Goal: Task Accomplishment & Management: Manage account settings

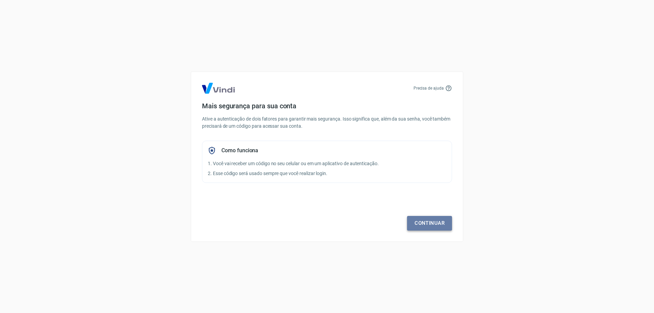
click at [431, 221] on link "Continuar" at bounding box center [429, 223] width 45 height 14
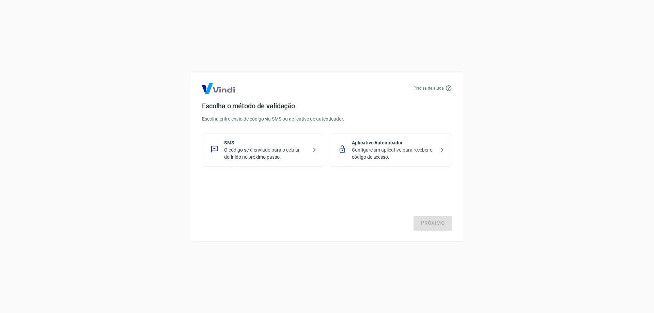
click at [269, 152] on p "O código será enviado para o celular definido no próximo passo." at bounding box center [265, 153] width 83 height 14
click at [433, 224] on link "Próximo" at bounding box center [432, 223] width 38 height 14
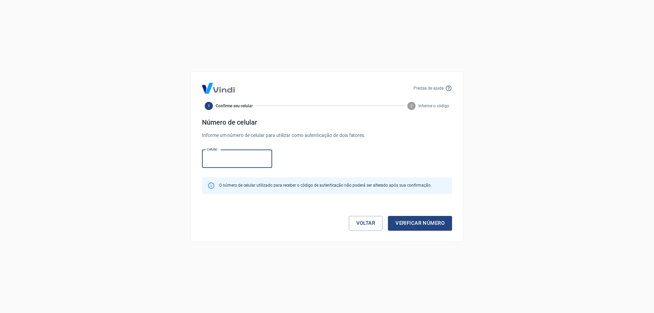
click at [228, 160] on input "Celular" at bounding box center [237, 159] width 70 height 18
paste input "(47) 9936-5377"
type input "(47) 99936-5377"
click at [423, 220] on button "Verificar número" at bounding box center [420, 223] width 64 height 14
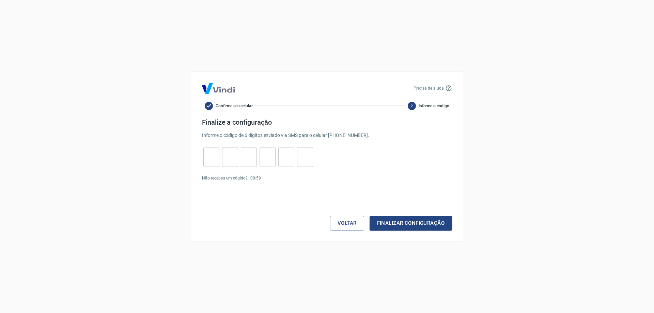
click at [211, 157] on input "tel" at bounding box center [211, 157] width 16 height 15
paste input "4"
type input "4"
type input "2"
type input "5"
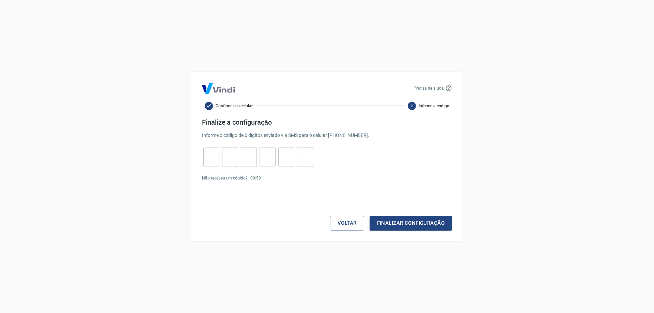
type input "2"
type input "7"
type input "4"
click at [406, 224] on button "Finalizar configuração" at bounding box center [411, 223] width 82 height 14
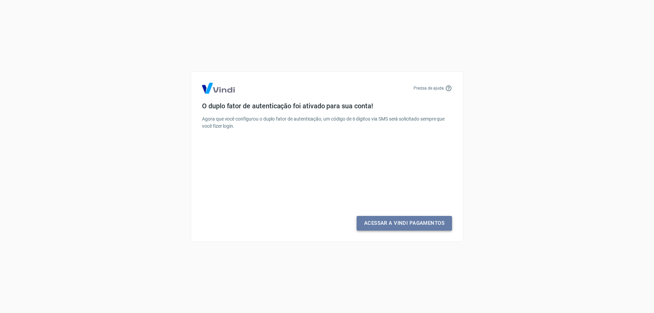
click at [396, 222] on link "Acessar a Vindi Pagamentos" at bounding box center [404, 223] width 95 height 14
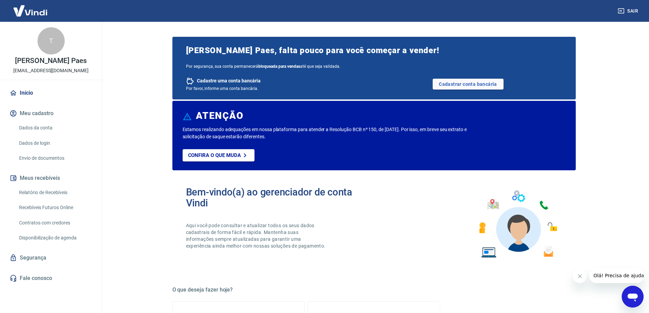
click at [396, 222] on div "Bem-vindo(a) ao gerenciador de conta Vindi Aqui você pode consultar e atualizar…" at bounding box center [373, 224] width 403 height 97
click at [475, 83] on link "Cadastrar conta bancária" at bounding box center [468, 84] width 71 height 11
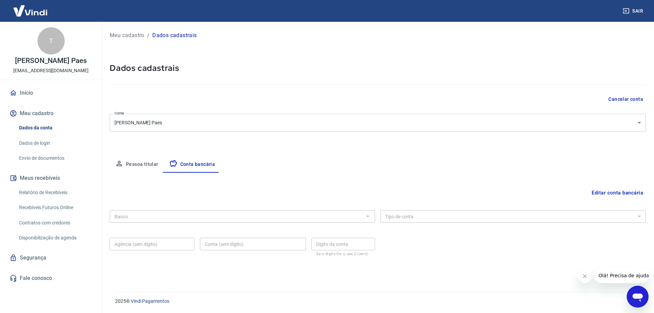
click at [148, 165] on button "Pessoa titular" at bounding box center [137, 164] width 54 height 16
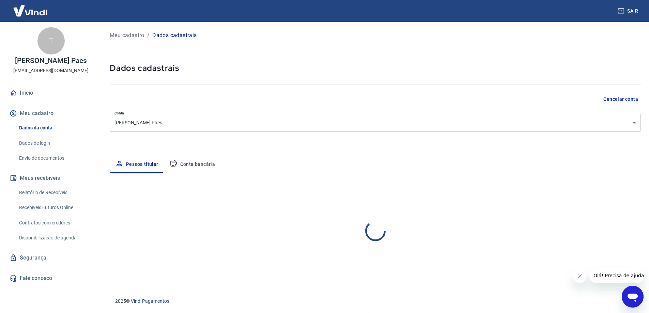
select select "SC"
select select "business"
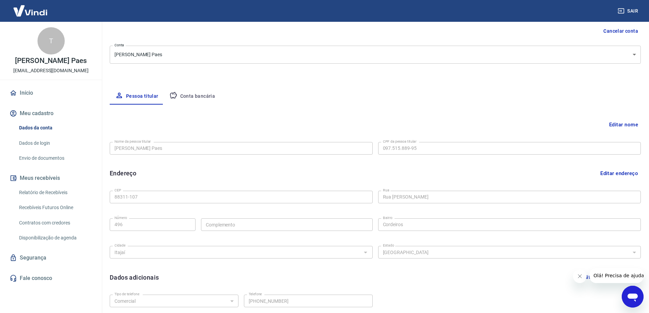
scroll to position [123, 0]
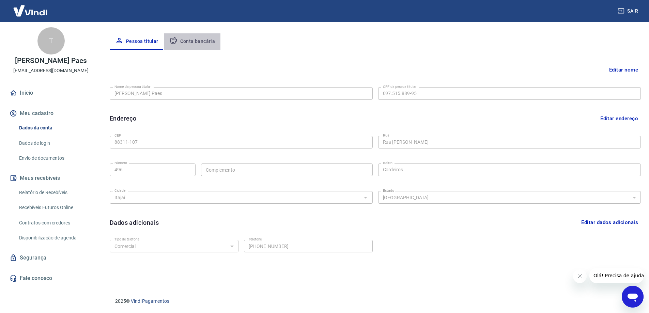
click at [201, 40] on button "Conta bancária" at bounding box center [192, 41] width 57 height 16
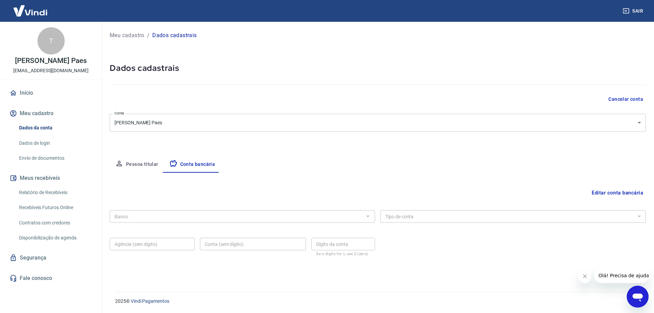
click at [599, 190] on button "Editar conta bancária" at bounding box center [617, 192] width 57 height 13
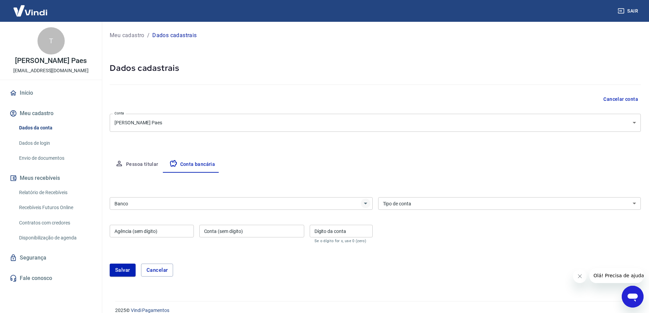
click at [366, 206] on icon "Abrir" at bounding box center [365, 203] width 8 height 8
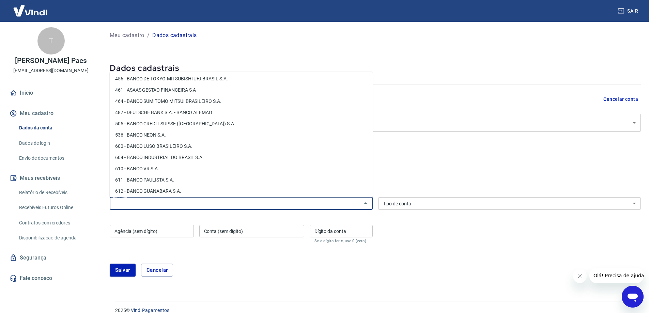
scroll to position [739, 0]
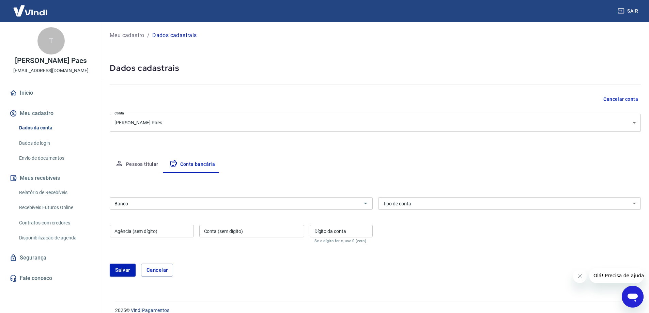
click at [621, 278] on span "Olá! Precisa de ajuda?" at bounding box center [619, 275] width 53 height 5
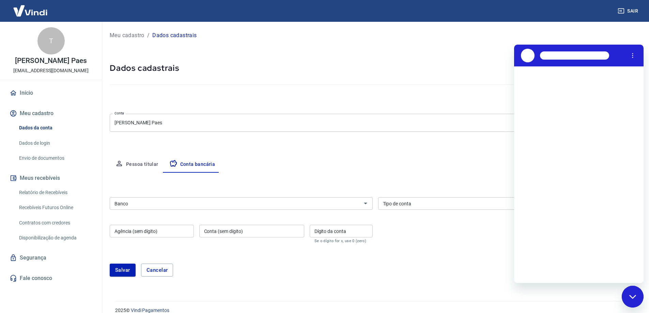
scroll to position [0, 0]
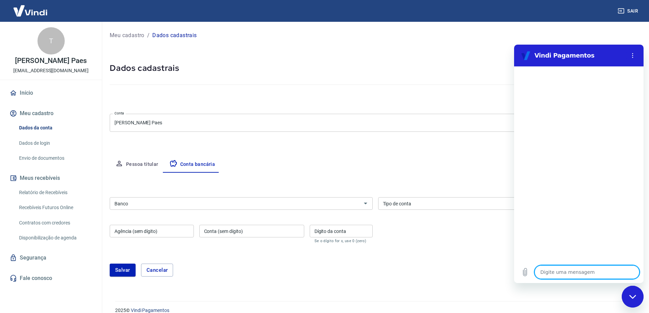
click at [620, 32] on div "Meu cadastro / Dados cadastrais" at bounding box center [375, 35] width 531 height 11
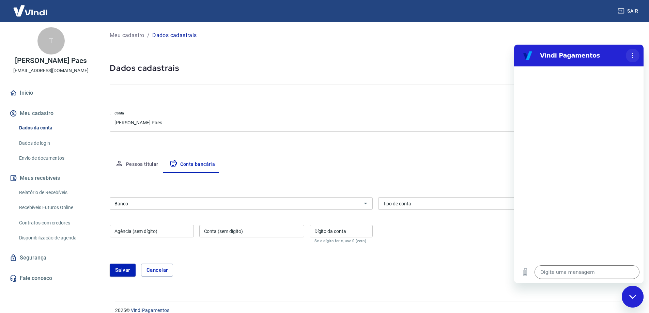
click at [631, 54] on icon "Menu de opções" at bounding box center [632, 55] width 5 height 5
click at [633, 54] on icon "Menu de opções" at bounding box center [632, 55] width 5 height 5
click at [620, 37] on div "Meu cadastro / Dados cadastrais" at bounding box center [375, 35] width 531 height 11
click at [499, 291] on div "Meu cadastro / Dados cadastrais Dados cadastrais Cancelar conta Conta Thuane Si…" at bounding box center [374, 157] width 547 height 271
click at [633, 295] on icon "Fechar janela de mensagens" at bounding box center [632, 297] width 7 height 4
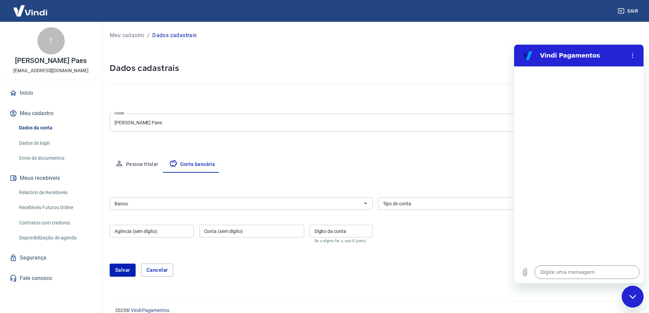
type textarea "x"
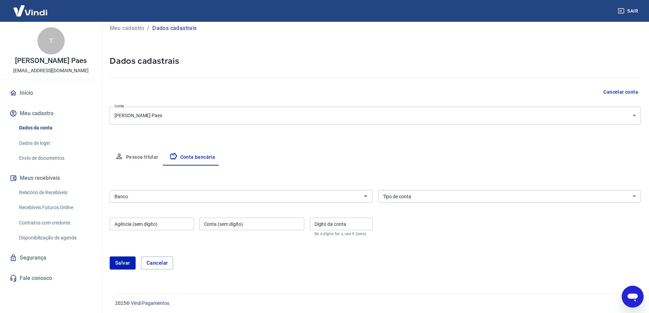
scroll to position [9, 0]
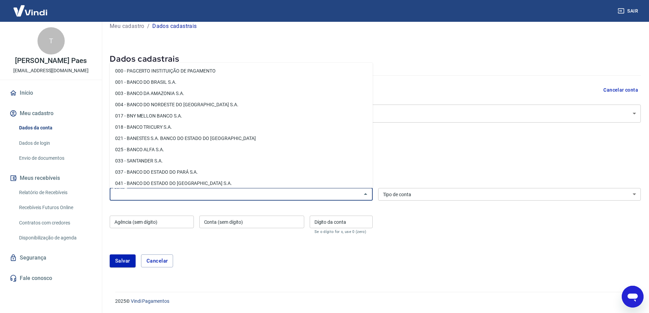
click at [208, 192] on input "Banco" at bounding box center [236, 194] width 248 height 9
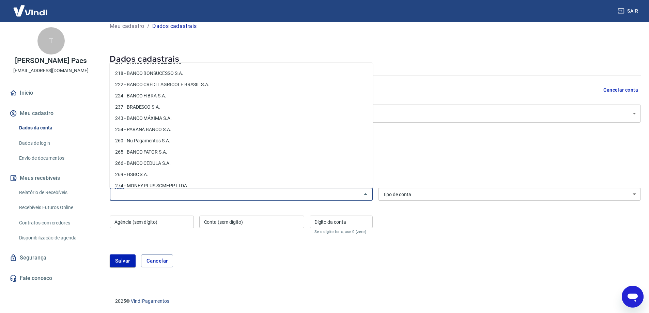
scroll to position [432, 0]
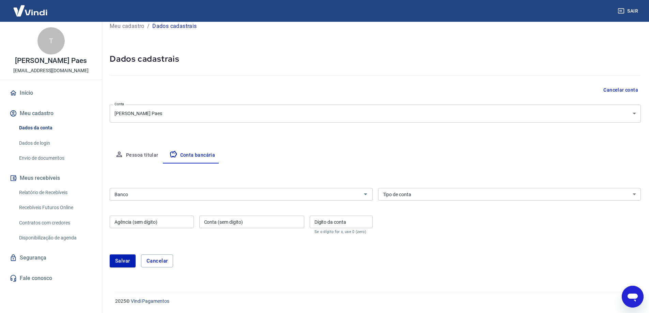
click at [174, 195] on input "Banco" at bounding box center [236, 194] width 248 height 9
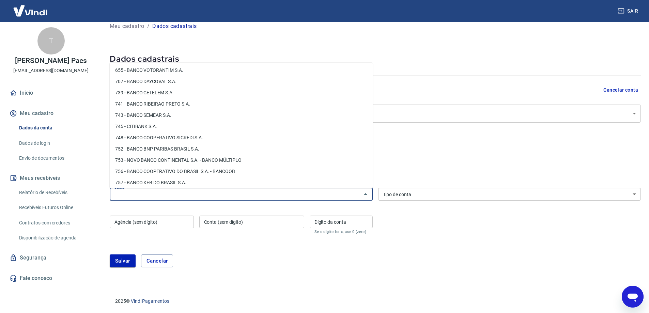
scroll to position [1011, 0]
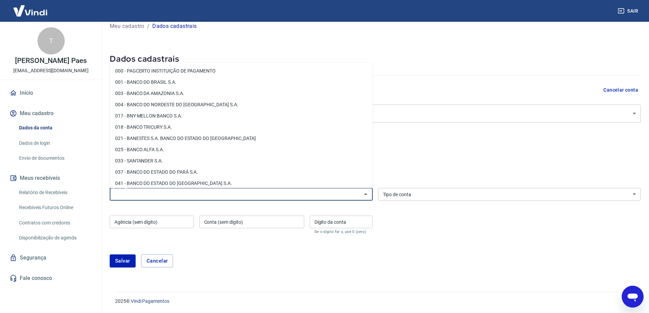
click at [168, 197] on input "Banco" at bounding box center [236, 194] width 248 height 9
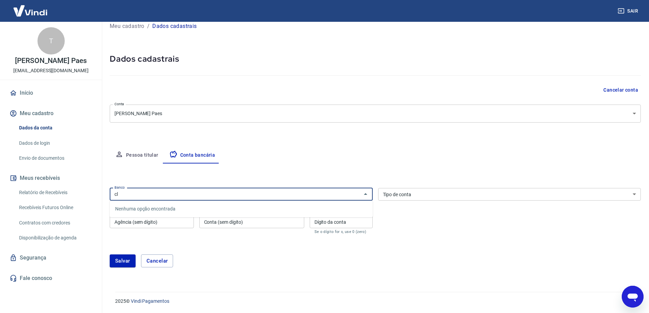
type input "c"
type textarea "x"
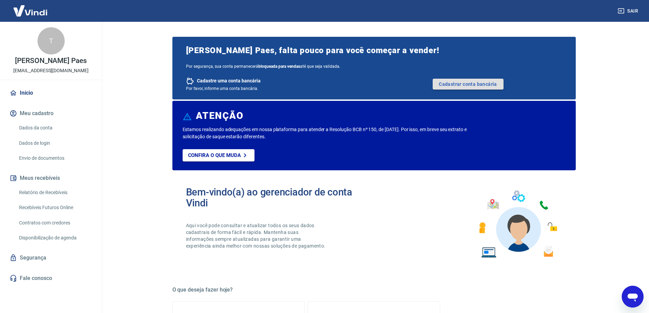
click at [449, 87] on link "Cadastrar conta bancária" at bounding box center [468, 84] width 71 height 11
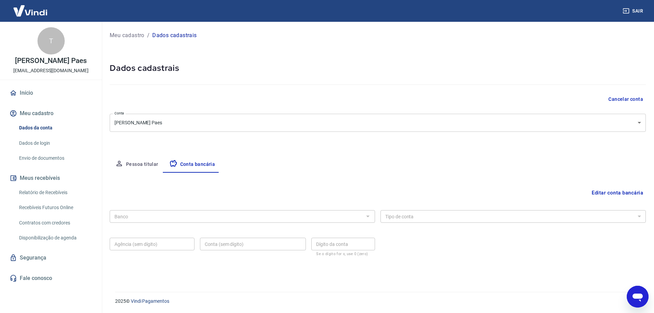
click at [251, 225] on div "Banco Banco Tipo de conta Conta Corrente Conta Poupança Tipo de conta Agência (…" at bounding box center [378, 232] width 536 height 50
click at [370, 214] on div at bounding box center [367, 217] width 9 height 10
click at [367, 216] on div at bounding box center [367, 217] width 9 height 10
click at [251, 223] on div "Banco Banco" at bounding box center [242, 215] width 265 height 17
click at [623, 192] on button "Editar conta bancária" at bounding box center [617, 192] width 57 height 13
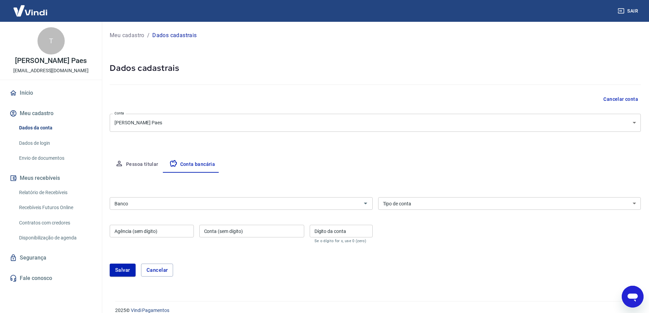
click at [191, 202] on input "Banco" at bounding box center [236, 203] width 248 height 9
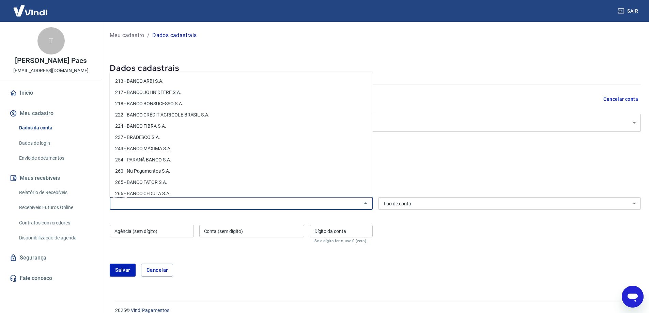
scroll to position [477, 0]
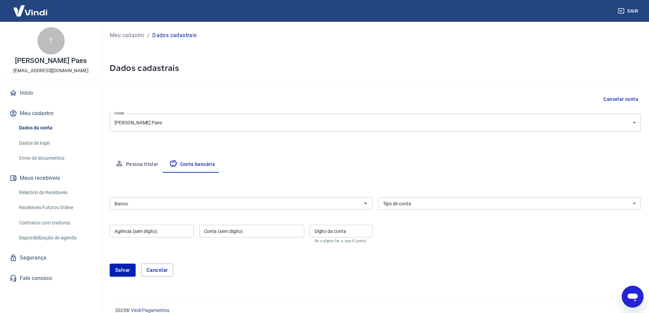
click at [206, 203] on input "Banco" at bounding box center [236, 203] width 248 height 9
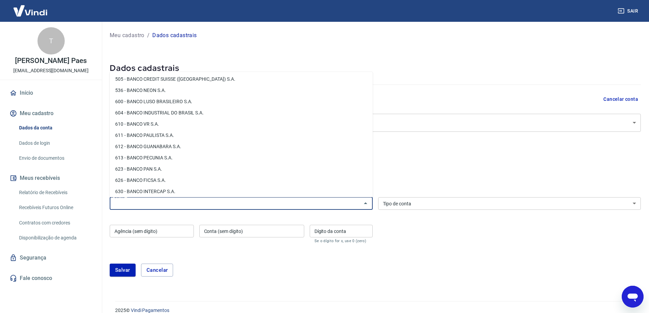
scroll to position [783, 0]
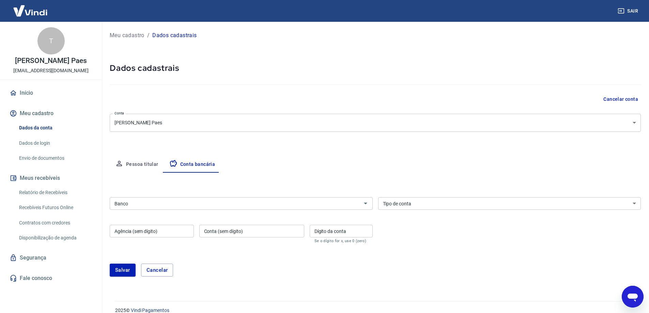
click at [265, 208] on div "Banco" at bounding box center [241, 203] width 263 height 13
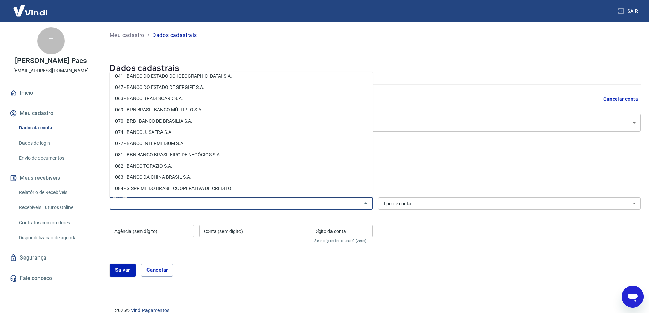
scroll to position [0, 0]
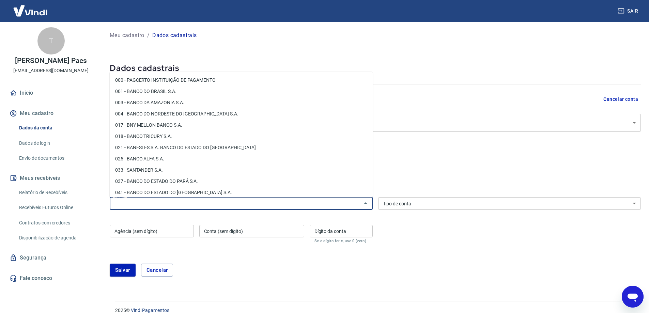
drag, startPoint x: 112, startPoint y: 79, endPoint x: 186, endPoint y: 206, distance: 146.8
click at [186, 206] on body "Sair T Thuane Silva Paes contato@adoreshoes.com.br Início Meu cadastro Dados da…" at bounding box center [324, 156] width 649 height 313
click at [188, 206] on input "Banco" at bounding box center [236, 203] width 248 height 9
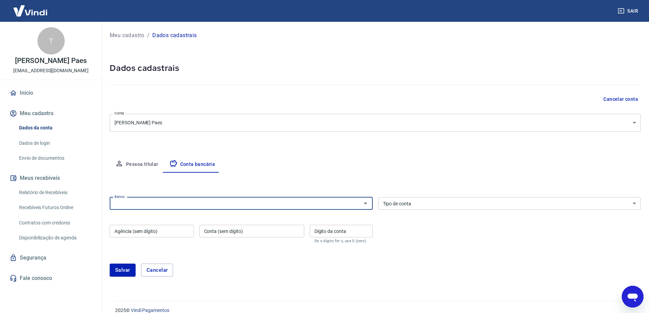
click at [195, 205] on input "Banco" at bounding box center [236, 203] width 248 height 9
drag, startPoint x: 195, startPoint y: 205, endPoint x: 173, endPoint y: 205, distance: 21.5
click at [173, 205] on input "Banco" at bounding box center [236, 203] width 248 height 9
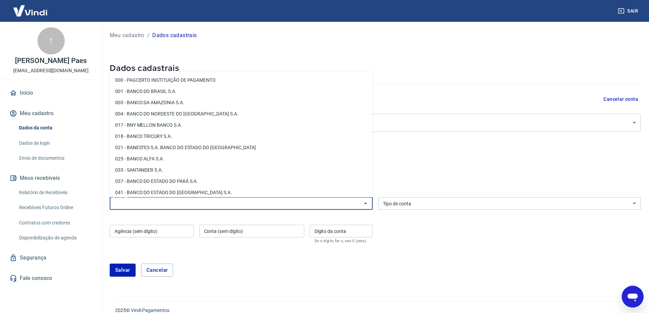
click at [173, 205] on input "Banco" at bounding box center [236, 203] width 248 height 9
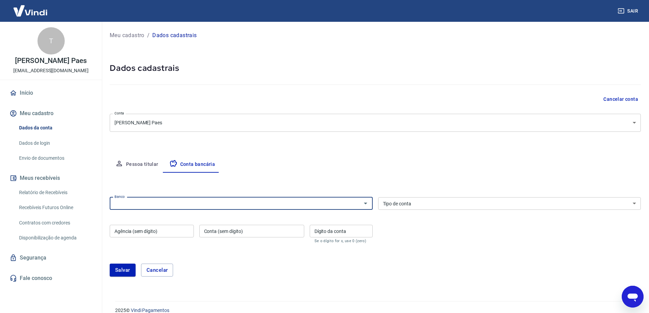
click at [173, 205] on input "Banco" at bounding box center [236, 203] width 248 height 9
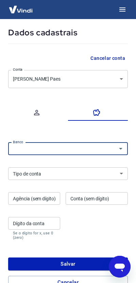
click at [54, 151] on input "Banco" at bounding box center [62, 149] width 105 height 9
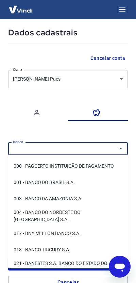
click at [121, 149] on icon "Fechar" at bounding box center [120, 149] width 3 height 2
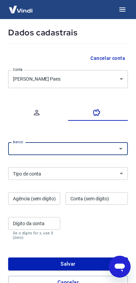
click at [121, 149] on icon "Abrir" at bounding box center [120, 149] width 3 height 2
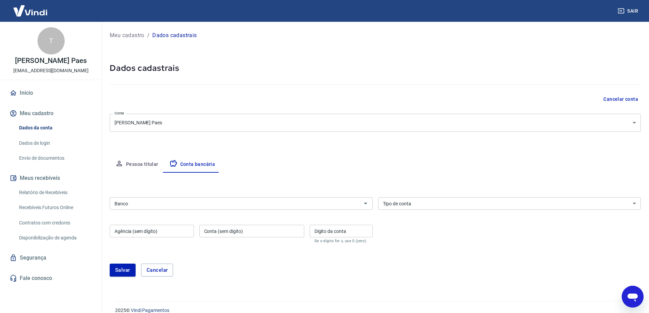
click at [438, 52] on div "Meu cadastro / Dados cadastrais Dados cadastrais Cancelar conta Conta Thuane Si…" at bounding box center [374, 157] width 547 height 271
click at [39, 157] on link "Envio de documentos" at bounding box center [54, 158] width 77 height 14
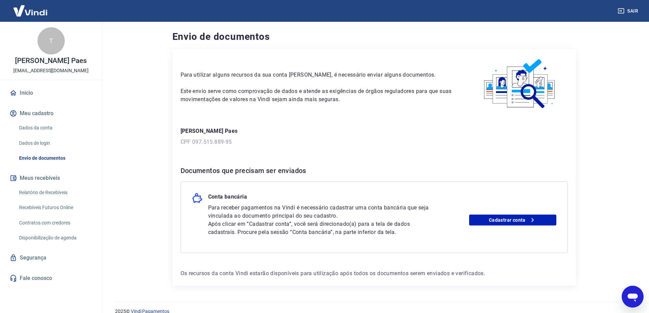
click at [343, 217] on p "Para receber pagamentos na Vindi é necessário cadastrar uma conta bancária que …" at bounding box center [321, 212] width 226 height 16
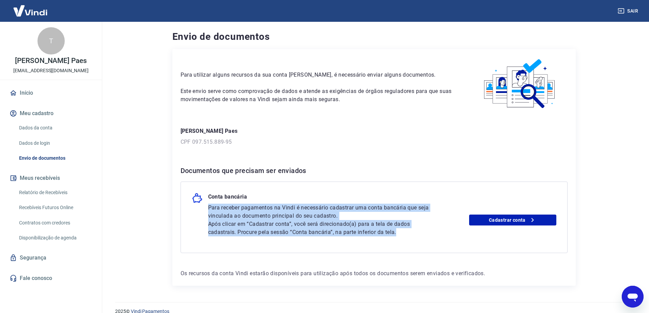
drag, startPoint x: 235, startPoint y: 207, endPoint x: 402, endPoint y: 235, distance: 169.3
click at [402, 235] on div "Para receber pagamentos na Vindi é necessário cadastrar uma conta bancária que …" at bounding box center [321, 220] width 226 height 33
click at [521, 220] on link "Cadastrar conta" at bounding box center [512, 220] width 87 height 11
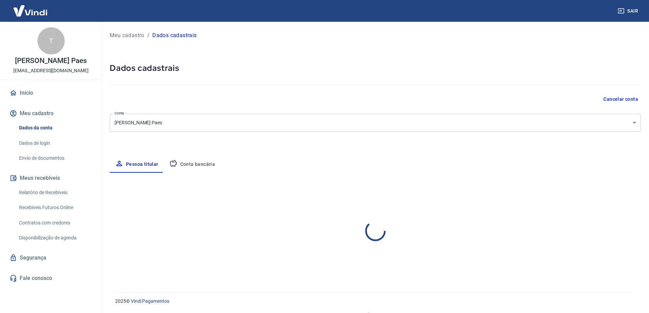
select select "SC"
select select "business"
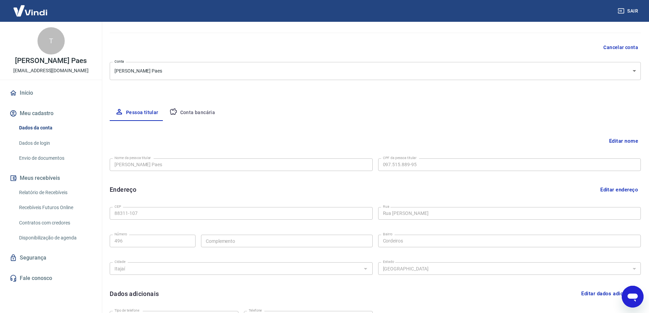
scroll to position [68, 0]
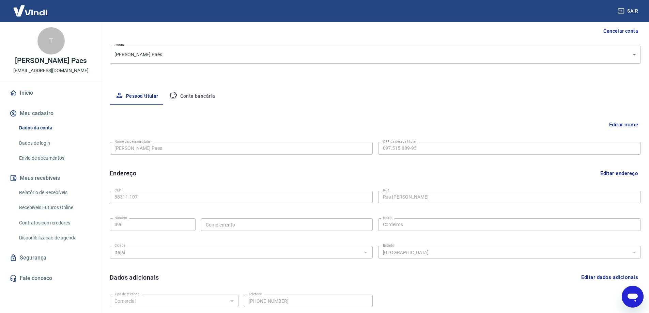
click at [617, 124] on button "Editar nome" at bounding box center [623, 124] width 34 height 13
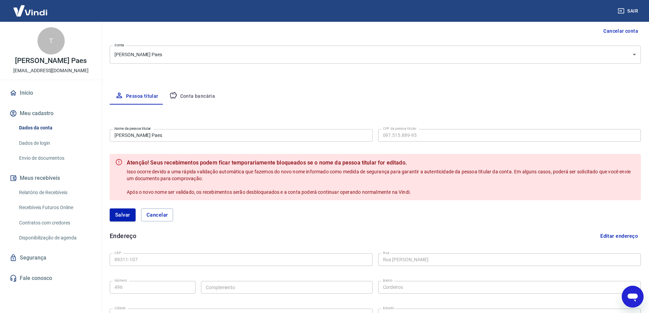
click at [393, 105] on div "Editar nome Nome da pessoa titular [PERSON_NAME] Paes Nome da pessoa titular CP…" at bounding box center [375, 249] width 531 height 289
click at [166, 214] on button "Cancelar" at bounding box center [157, 214] width 32 height 13
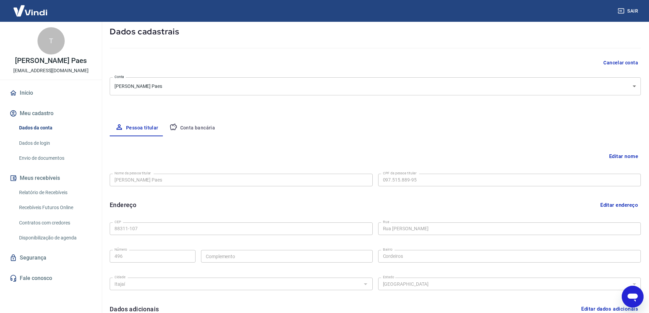
scroll to position [21, 0]
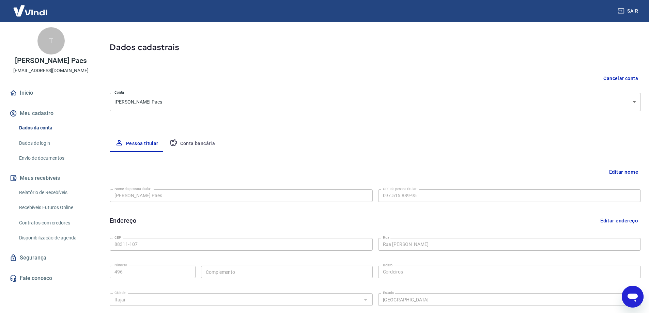
click at [137, 147] on button "Pessoa titular" at bounding box center [137, 144] width 54 height 16
click at [613, 104] on body "Sair [PERSON_NAME] Paes [EMAIL_ADDRESS][DOMAIN_NAME] Início Meu cadastro Dados …" at bounding box center [324, 135] width 649 height 313
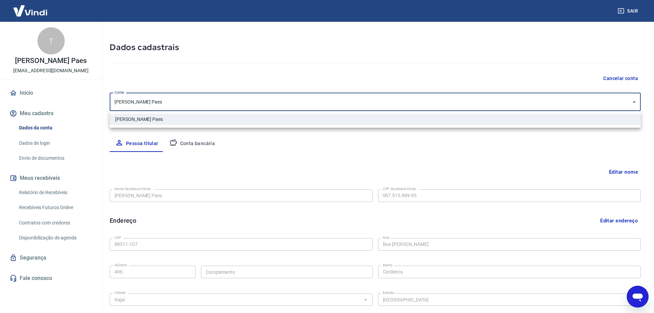
click at [613, 104] on div at bounding box center [327, 156] width 654 height 313
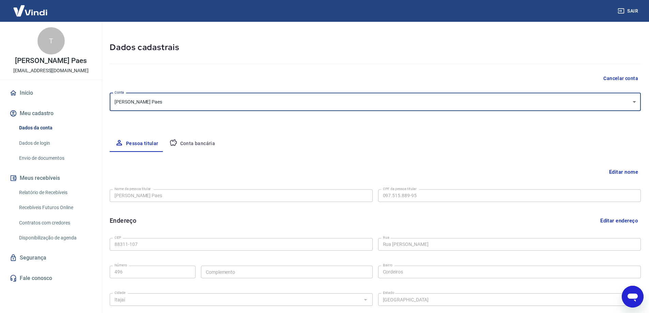
click at [616, 171] on button "Editar nome" at bounding box center [623, 172] width 34 height 13
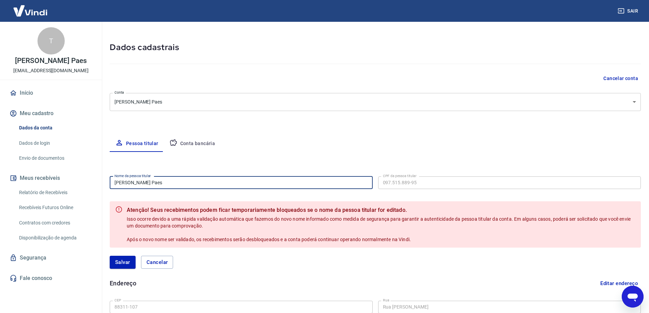
click at [206, 182] on input "[PERSON_NAME] Paes" at bounding box center [241, 182] width 263 height 13
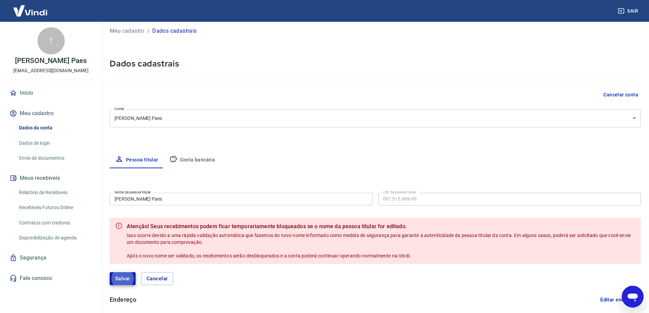
scroll to position [0, 0]
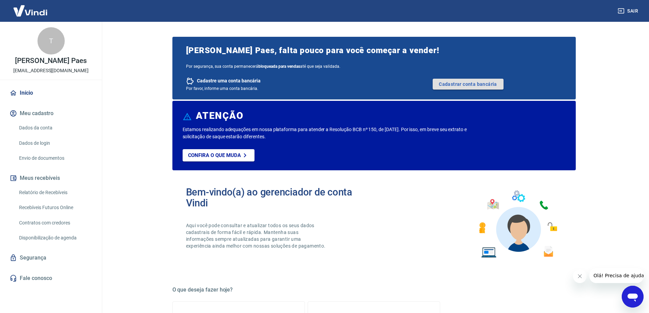
click at [462, 84] on link "Cadastrar conta bancária" at bounding box center [468, 84] width 71 height 11
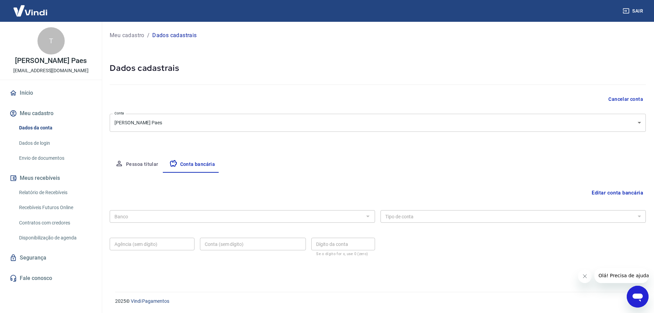
click at [158, 124] on body "Sair T Thuane Silva Paes contato@adoreshoes.com.br Início Meu cadastro Dados da…" at bounding box center [327, 156] width 654 height 313
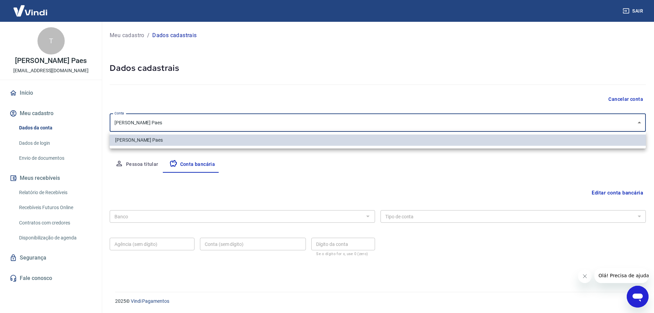
click at [158, 124] on div at bounding box center [327, 156] width 654 height 313
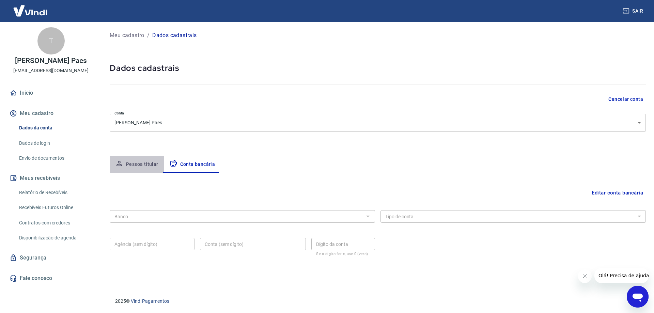
click at [143, 165] on button "Pessoa titular" at bounding box center [137, 164] width 54 height 16
select select "SC"
select select "business"
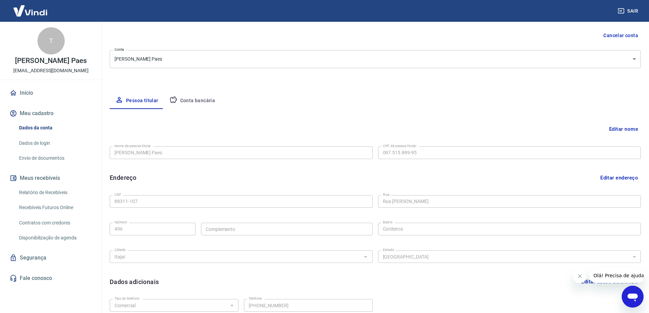
scroll to position [55, 0]
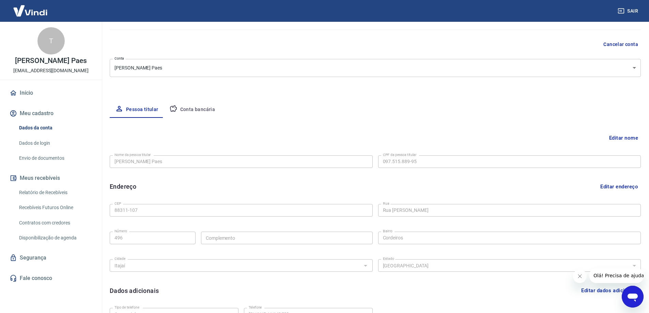
click at [630, 300] on icon "Abrir janela de mensagens" at bounding box center [632, 297] width 12 height 12
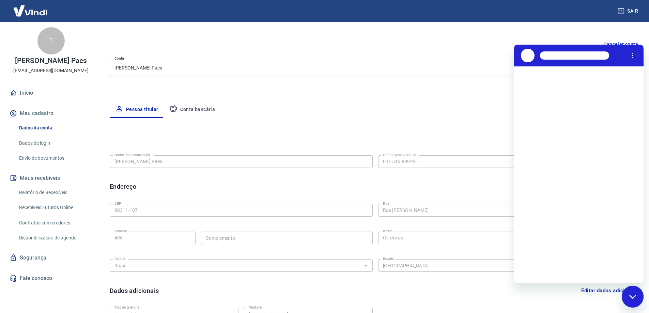
scroll to position [0, 0]
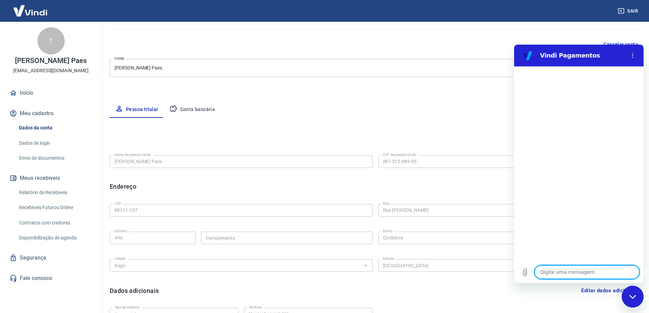
click at [574, 273] on textarea at bounding box center [586, 272] width 105 height 14
type textarea "c"
type textarea "x"
type textarea "co"
type textarea "x"
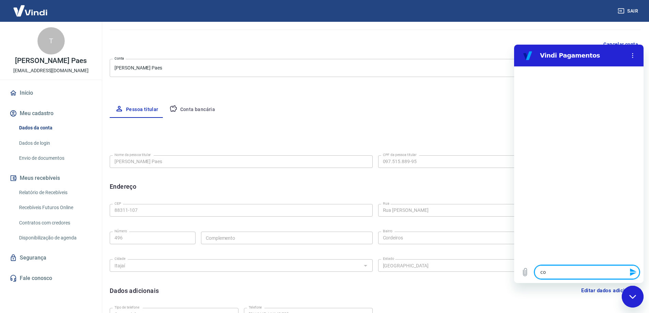
type textarea "con"
type textarea "x"
type textarea "cons"
type textarea "x"
type textarea "consi"
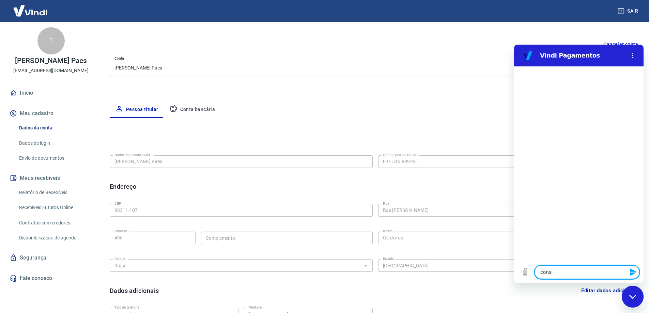
type textarea "x"
type textarea "consig"
type textarea "x"
type textarea "consigo"
type textarea "x"
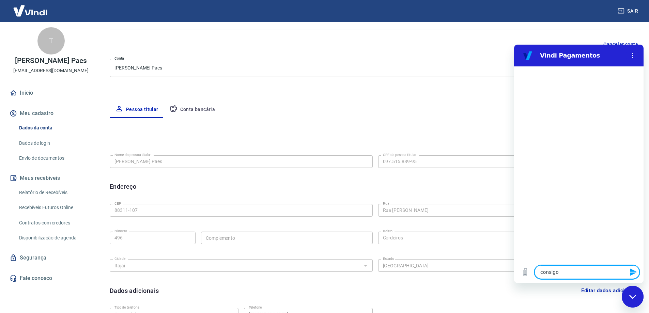
type textarea "consigo"
type textarea "x"
type textarea "consigo u"
type textarea "x"
type textarea "consigo us"
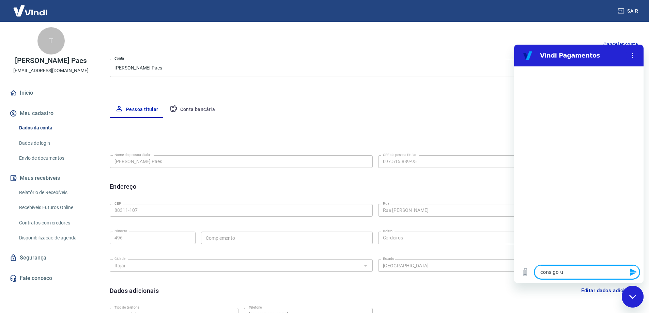
type textarea "x"
type textarea "consigo usa"
type textarea "x"
type textarea "consigo us"
type textarea "x"
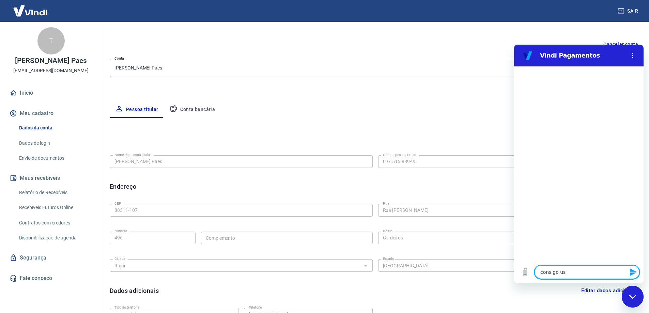
type textarea "consigo u"
type textarea "x"
type textarea "consigo"
type textarea "x"
type textarea "consigo"
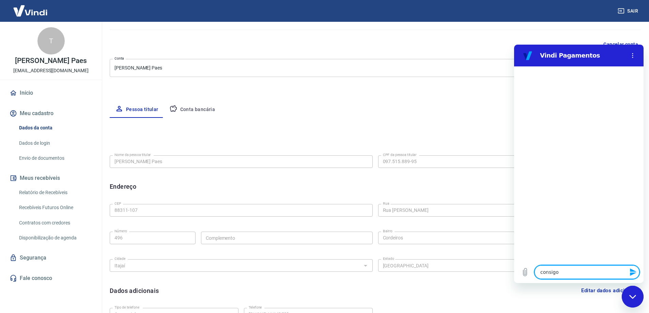
type textarea "x"
type textarea "consig"
type textarea "x"
type textarea "consi"
type textarea "x"
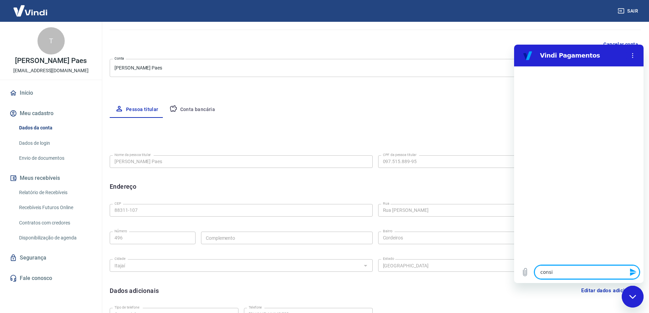
type textarea "cons"
type textarea "x"
type textarea "con"
type textarea "x"
type textarea "co"
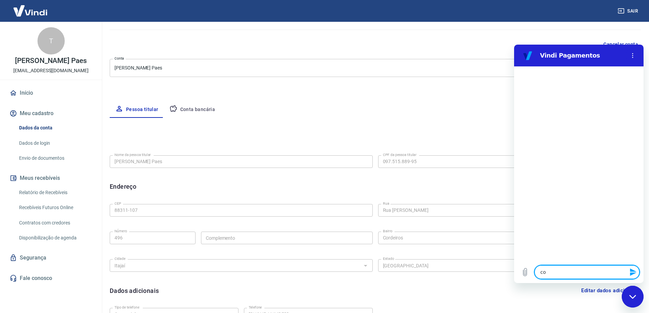
type textarea "x"
type textarea "c"
type textarea "x"
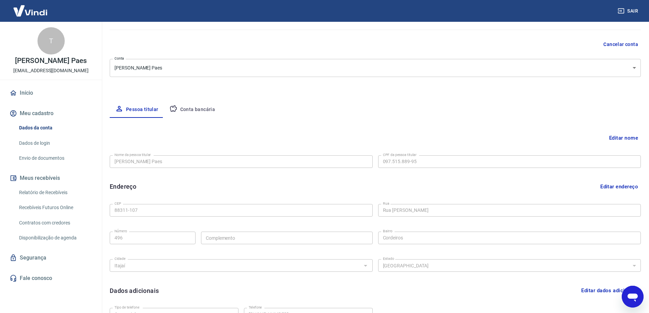
type textarea "x"
click at [189, 111] on button "Conta bancária" at bounding box center [192, 109] width 57 height 16
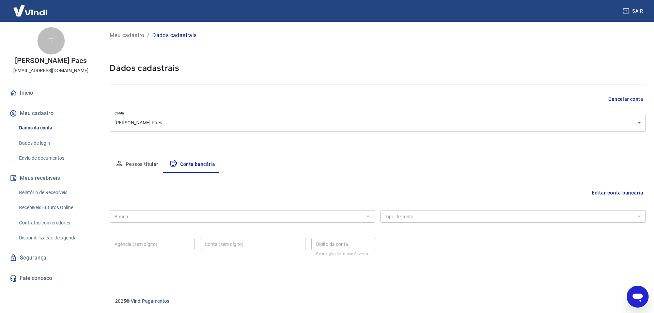
click at [363, 217] on div "Banco" at bounding box center [242, 216] width 265 height 13
click at [369, 215] on div at bounding box center [367, 217] width 9 height 10
click at [618, 190] on button "Editar conta bancária" at bounding box center [617, 192] width 57 height 13
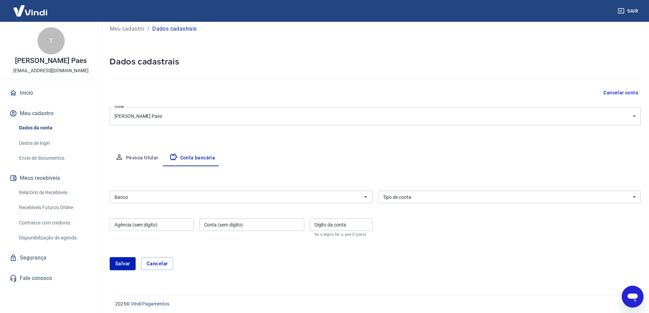
scroll to position [9, 0]
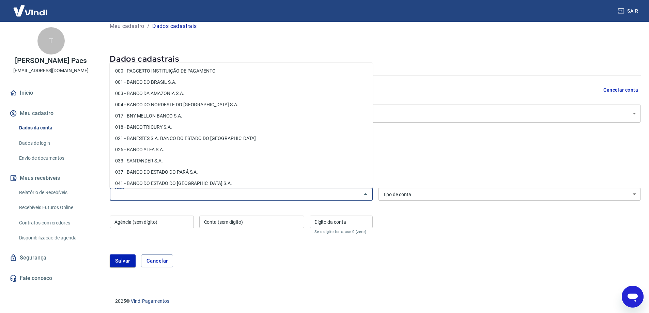
click at [254, 197] on input "Banco" at bounding box center [236, 194] width 248 height 9
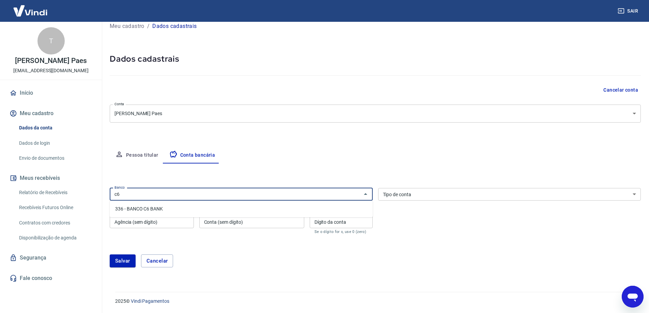
click at [176, 205] on li "336 - BANCO C6 BANK" at bounding box center [241, 208] width 263 height 11
drag, startPoint x: 123, startPoint y: 195, endPoint x: 93, endPoint y: 195, distance: 29.6
click at [94, 195] on div "Sair T Thuane Silva Paes contato@adoreshoes.com.br Início Meu cadastro Dados da…" at bounding box center [324, 147] width 649 height 313
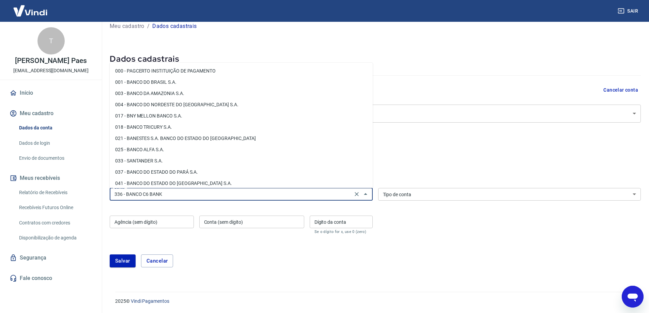
scroll to position [548, 0]
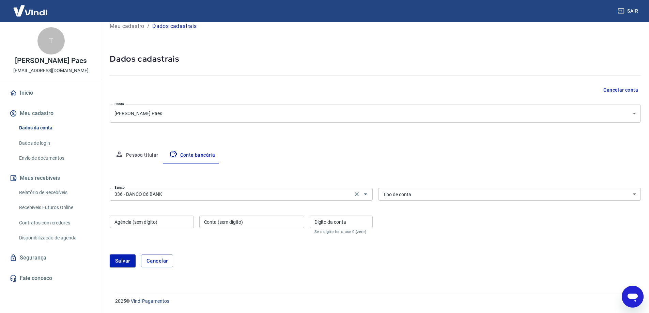
click at [172, 197] on input "336 - BANCO C6 BANK" at bounding box center [231, 194] width 239 height 9
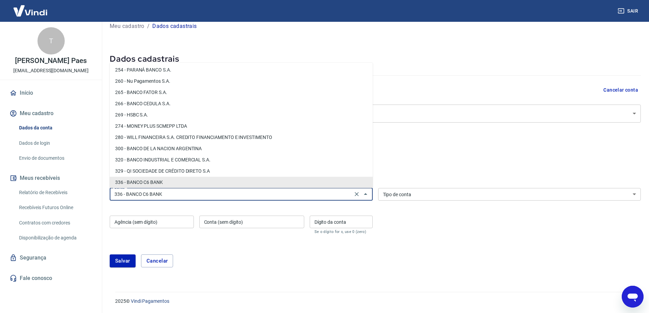
drag, startPoint x: 195, startPoint y: 195, endPoint x: 44, endPoint y: 194, distance: 150.9
click at [46, 195] on div "Sair T Thuane Silva Paes contato@adoreshoes.com.br Início Meu cadastro Dados da…" at bounding box center [324, 147] width 649 height 313
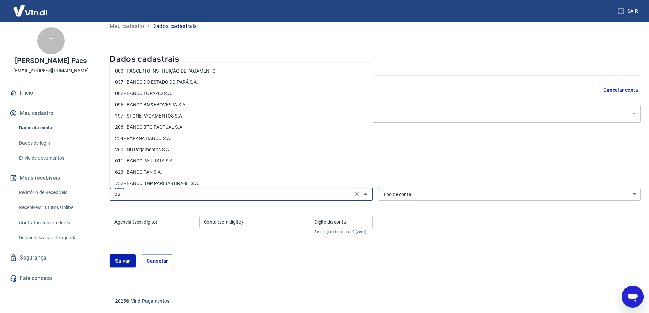
type input "p"
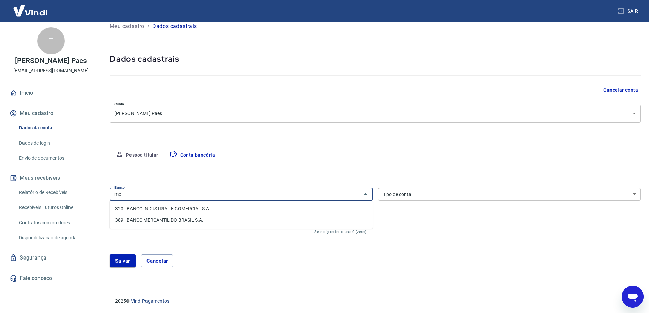
type input "m"
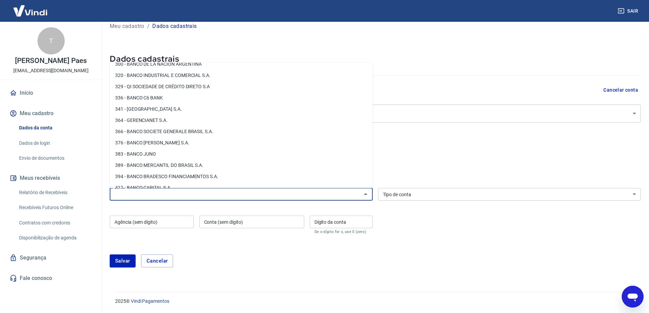
scroll to position [568, 0]
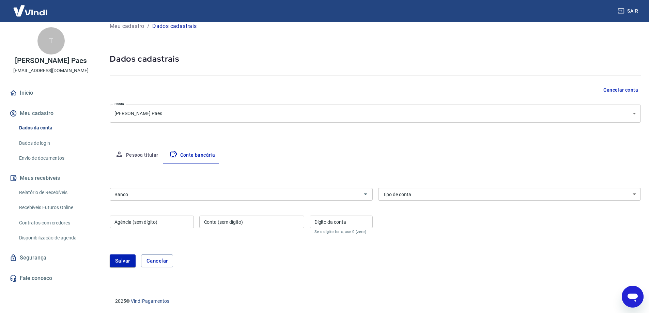
click at [439, 192] on select "Conta Corrente Conta Poupança" at bounding box center [509, 194] width 263 height 13
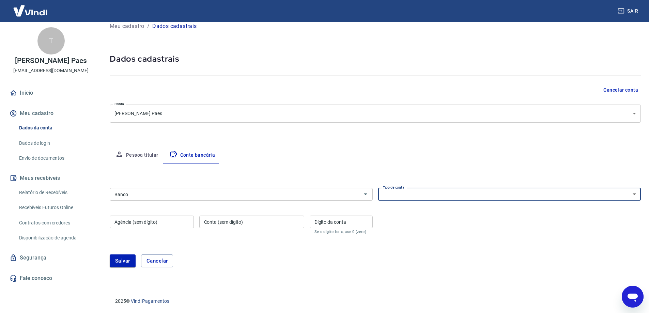
click at [439, 192] on select "Conta Corrente Conta Poupança" at bounding box center [509, 194] width 263 height 13
type textarea "x"
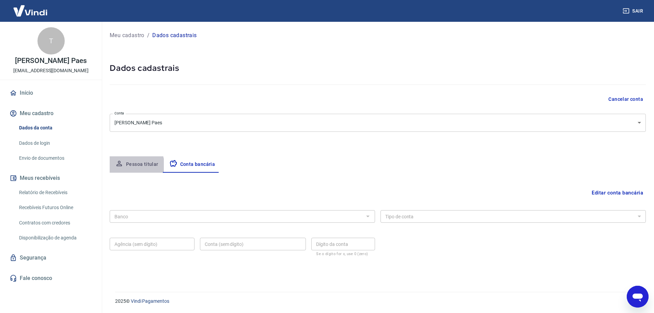
click at [134, 165] on button "Pessoa titular" at bounding box center [137, 164] width 54 height 16
select select "SC"
select select "business"
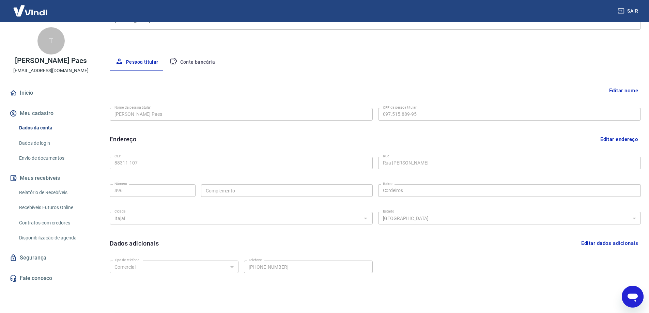
scroll to position [123, 0]
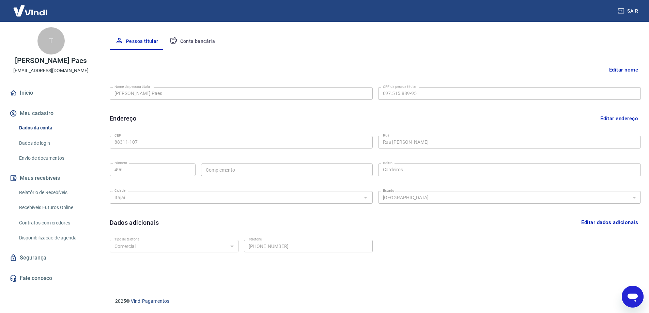
click at [639, 297] on div "Abrir janela de mensagens" at bounding box center [632, 296] width 20 height 20
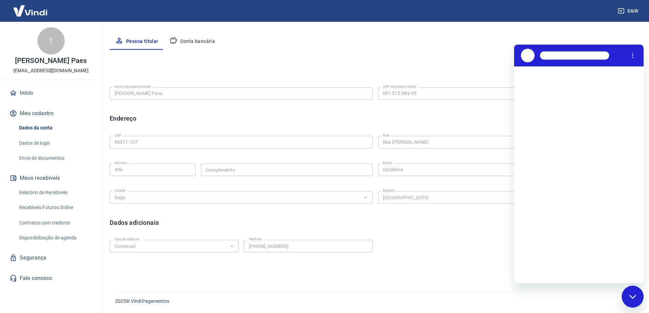
scroll to position [0, 0]
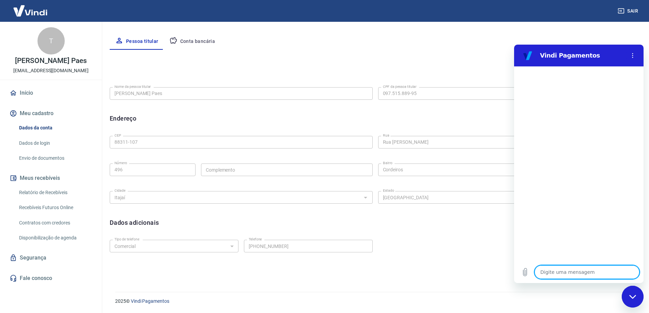
click at [562, 267] on textarea at bounding box center [586, 272] width 105 height 14
type textarea "d"
type textarea "x"
type textarea "da"
type textarea "x"
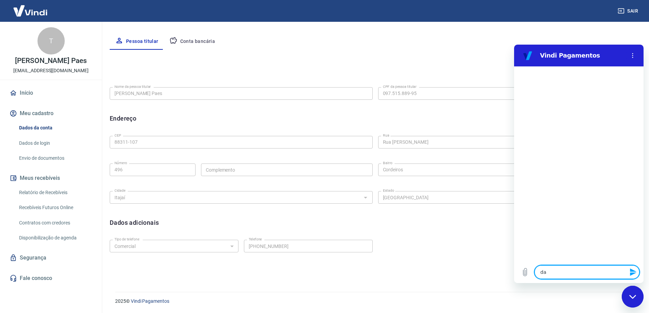
type textarea "da"
type textarea "x"
type textarea "da p"
type textarea "x"
type textarea "da pr"
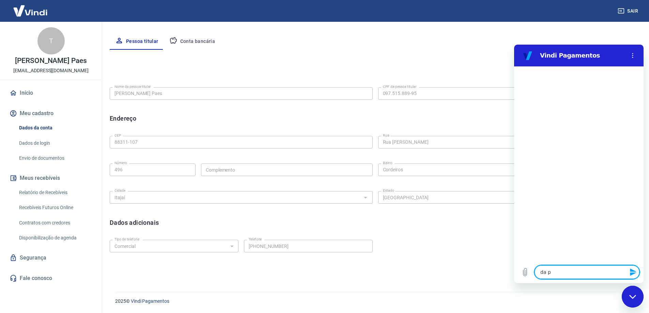
type textarea "x"
type textarea "da pra"
type textarea "x"
type textarea "da pra"
type textarea "x"
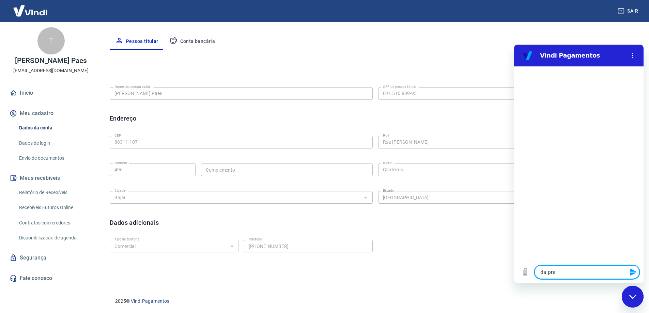
type textarea "da pra f"
type textarea "x"
type textarea "da pra fa"
type textarea "x"
type textarea "da pra faz"
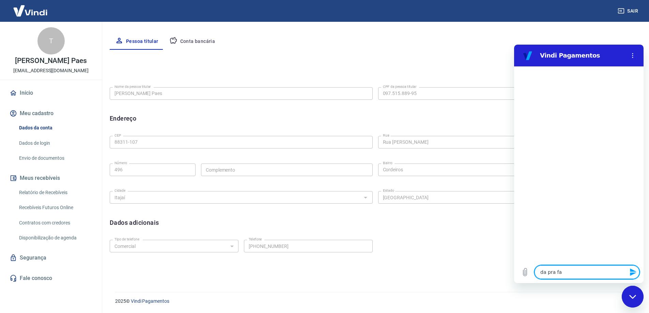
type textarea "x"
type textarea "da pra faze"
type textarea "x"
type textarea "da pra fazer"
type textarea "x"
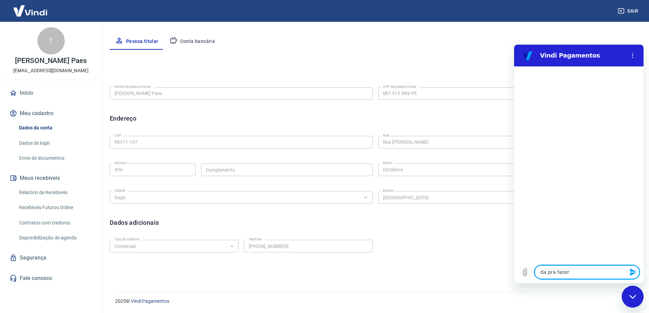
type textarea "da pra fazer"
type textarea "x"
type textarea "da pra fazer o"
type textarea "x"
type textarea "da pra fazer o"
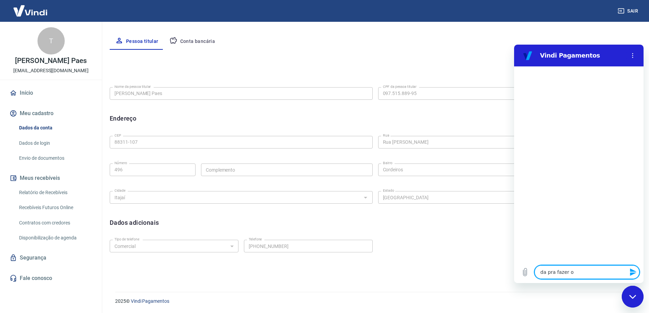
type textarea "x"
type textarea "da pra fazer o c"
type textarea "x"
type textarea "da pra fazer o ca"
type textarea "x"
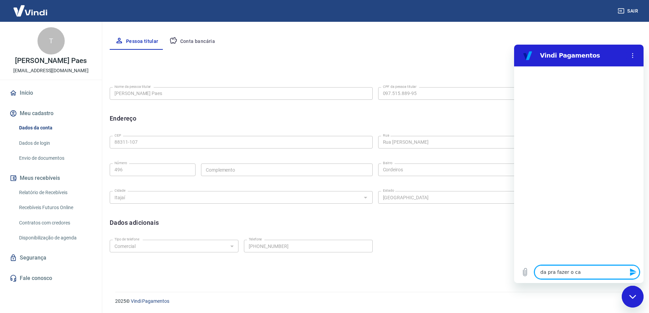
type textarea "da pra fazer o cad"
type textarea "x"
type textarea "da pra fazer o cada"
type textarea "x"
type textarea "da pra fazer o cadas"
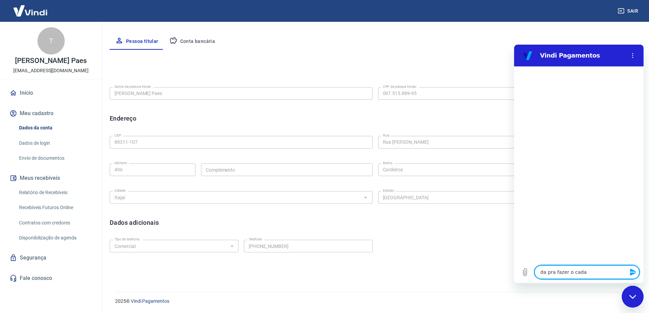
type textarea "x"
type textarea "da pra fazer o cadast"
type textarea "x"
type textarea "da pra fazer o cadastr"
type textarea "x"
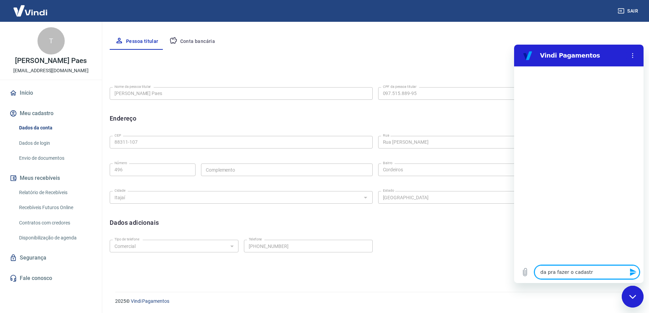
type textarea "da pra fazer o cadastro"
type textarea "x"
type textarea "da pra fazer o cadastro"
type textarea "x"
type textarea "da pra fazer o cadastro c"
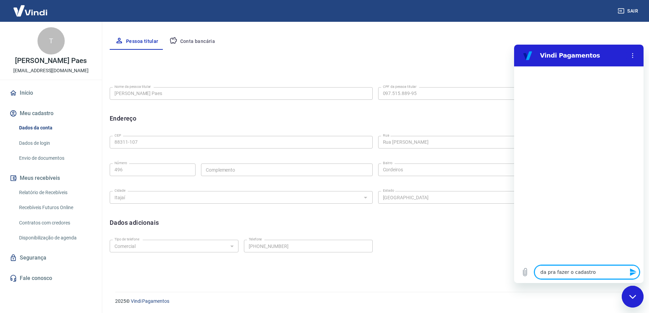
type textarea "x"
type textarea "da pra fazer o cadastro co"
type textarea "x"
type textarea "da pra fazer o cadastro com"
type textarea "x"
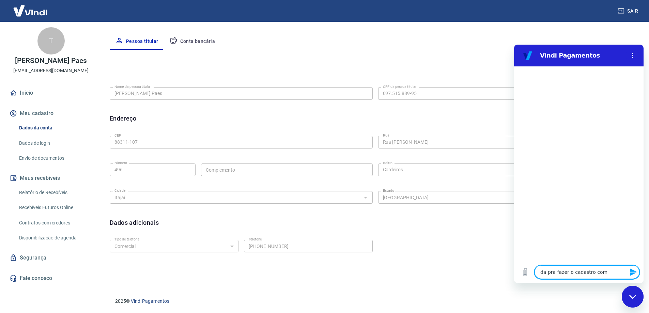
type textarea "da pra fazer o cadastro com"
type textarea "x"
type textarea "da pra fazer o cadastro com N"
type textarea "x"
type textarea "da pra fazer o cadastro com NP"
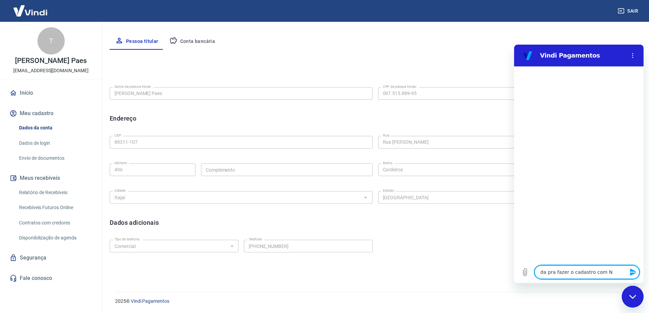
type textarea "x"
type textarea "da pra fazer o cadastro com NPJ"
type textarea "x"
type textarea "da pra fazer o cadastro com CNPJ"
type textarea "x"
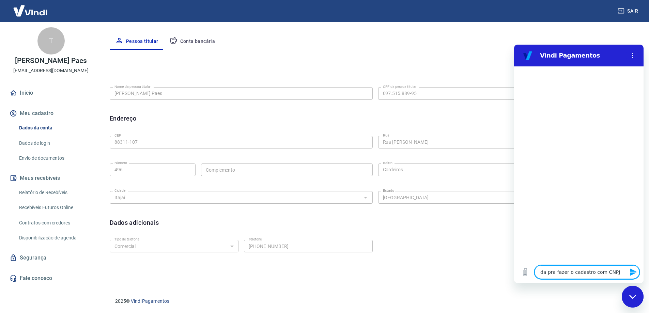
type textarea "da pra fazer o cadastro com CNPJ?"
type textarea "x"
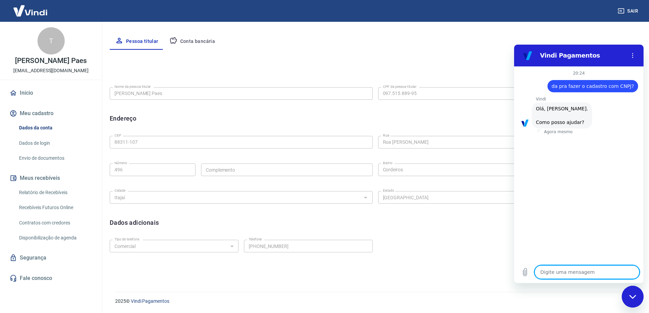
scroll to position [16, 0]
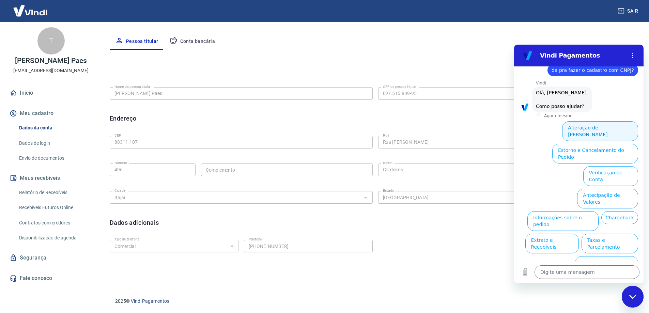
click at [594, 126] on button "Alteração de Dados Cadastrais" at bounding box center [600, 131] width 76 height 20
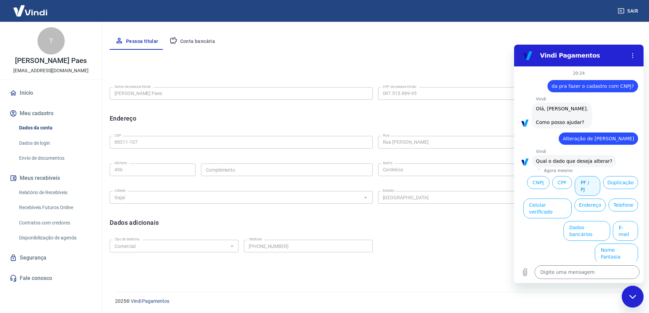
click at [588, 182] on button "PF / PJ" at bounding box center [588, 186] width 26 height 20
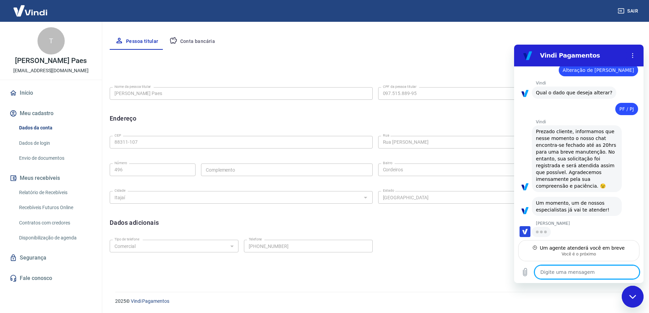
scroll to position [68, 0]
click at [600, 171] on div "Vindi diz: Prezado cliente, informamos que nesse momento o nosso chat encontra-…" at bounding box center [577, 159] width 90 height 67
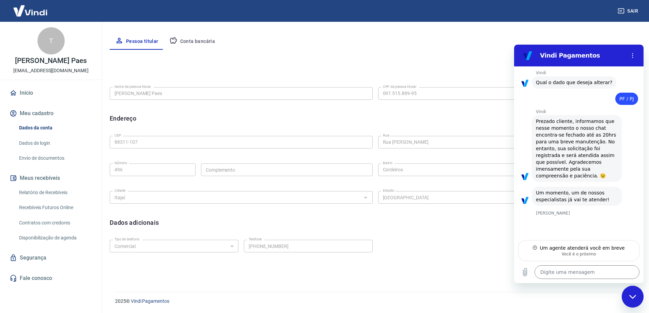
type textarea "x"
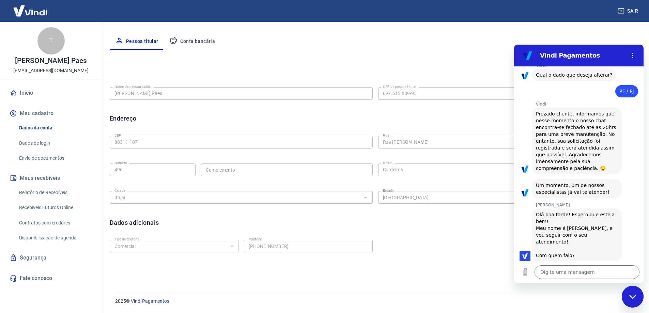
scroll to position [88, 0]
click at [570, 275] on textarea at bounding box center [586, 272] width 105 height 14
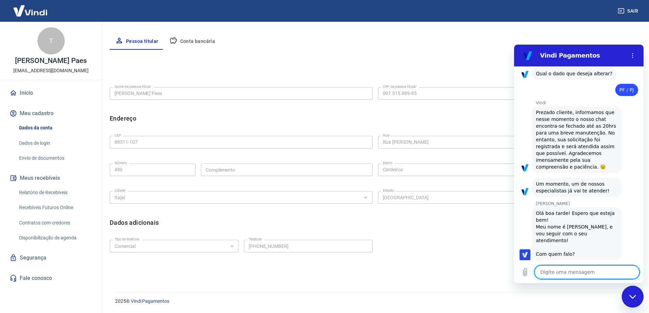
type textarea "J"
type textarea "x"
type textarea "Jo"
type textarea "x"
type textarea "Joh"
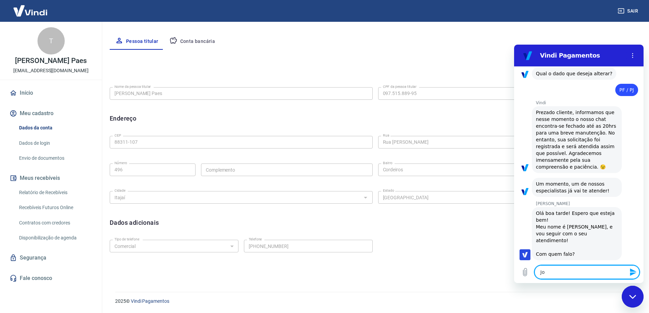
type textarea "x"
type textarea "Johh"
type textarea "x"
type textarea "Joh"
type textarea "x"
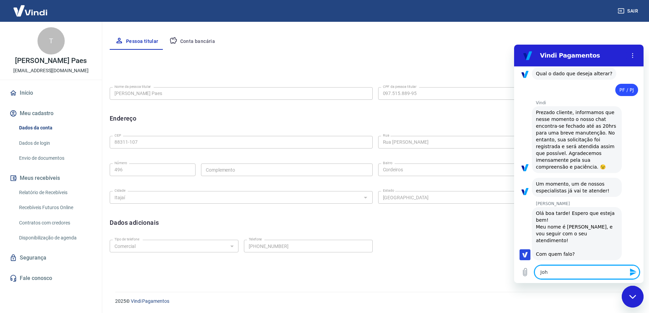
type textarea "John"
type textarea "x"
type textarea "Johny"
type textarea "x"
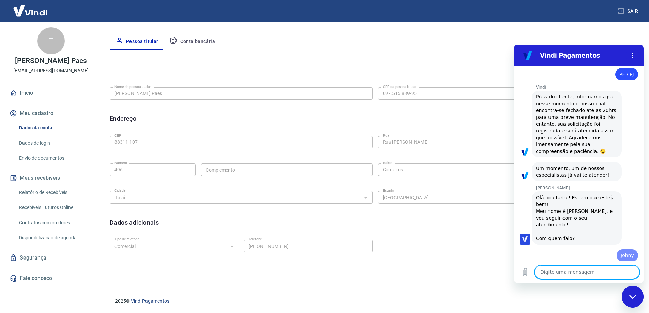
type textarea "x"
type textarea "E"
type textarea "x"
type textarea "Es"
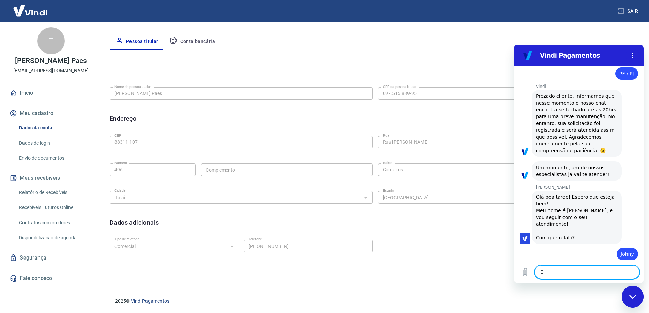
type textarea "x"
type textarea "Est"
type textarea "x"
type textarea "Esti"
type textarea "x"
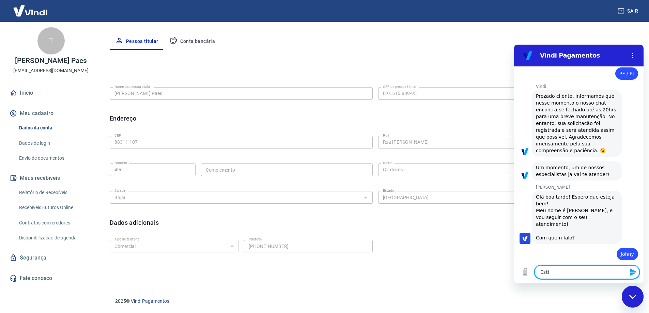
type textarea "Estiy"
type textarea "x"
type textarea "Estiy"
type textarea "x"
type textarea "Estiy"
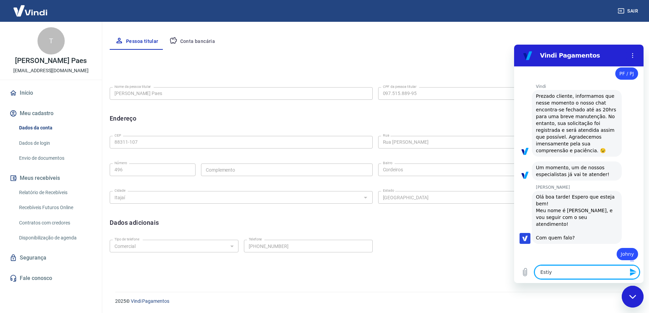
type textarea "x"
type textarea "Esti"
type textarea "x"
type textarea "Est"
type textarea "x"
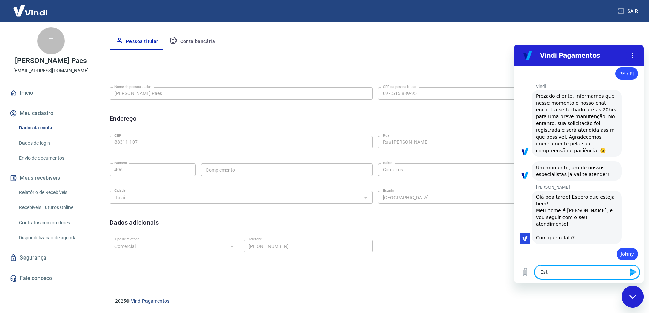
type textarea "Esto"
type textarea "x"
type textarea "Estou"
type textarea "x"
type textarea "Estou"
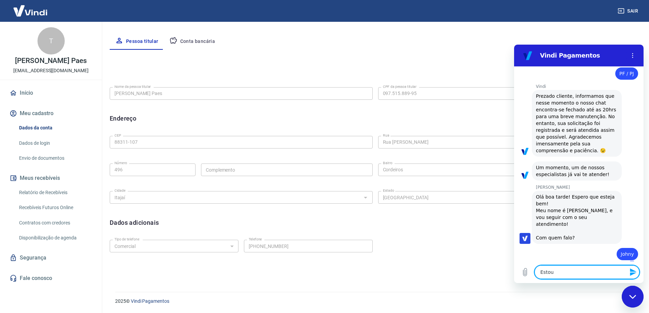
type textarea "x"
type textarea "Estou a"
type textarea "x"
type textarea "Estou ac"
type textarea "x"
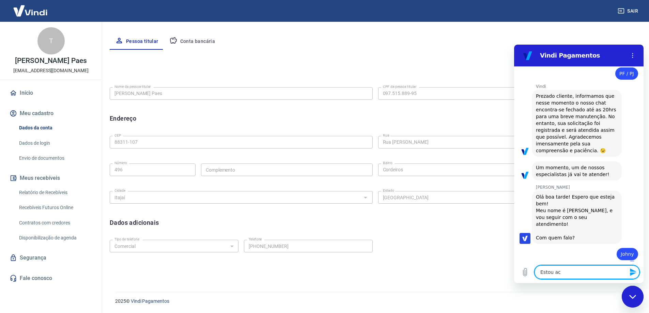
type textarea "Estou ace"
type textarea "x"
type textarea "Estou aces"
type textarea "x"
type textarea "Estou acess"
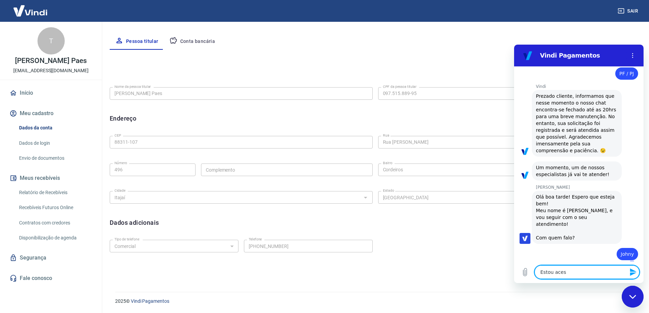
type textarea "x"
type textarea "Estou aces"
type textarea "x"
type textarea "Estou ace"
type textarea "x"
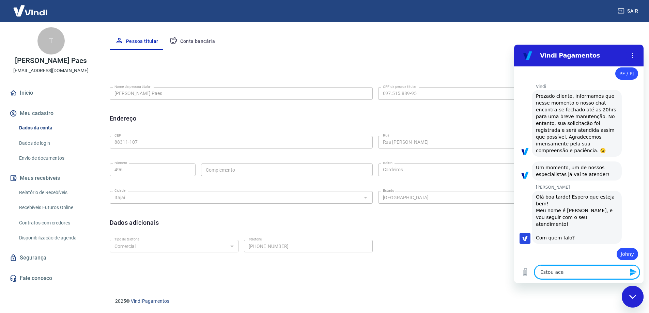
type textarea "Estou ac"
type textarea "x"
type textarea "Estou a"
type textarea "x"
type textarea "Estou as"
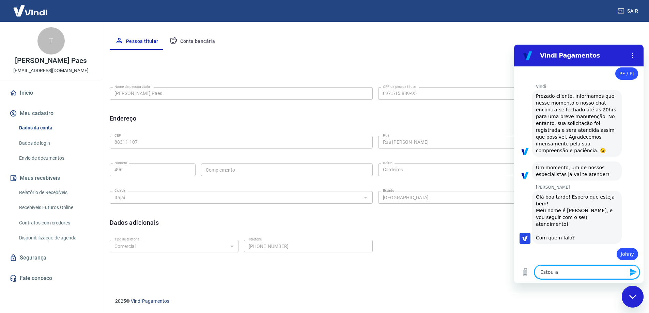
type textarea "x"
type textarea "Estou ass"
type textarea "x"
type textarea "Estou asse"
type textarea "x"
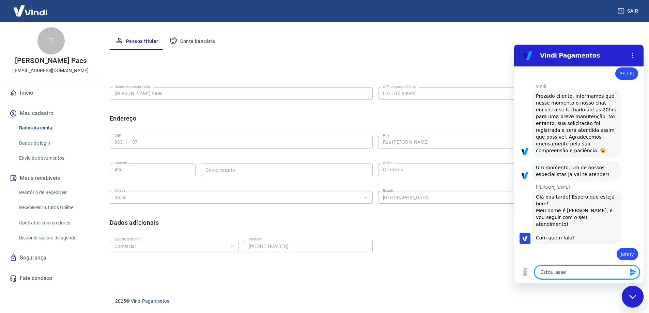
type textarea "Estou asses"
type textarea "x"
type textarea "Estou assess"
type textarea "x"
type textarea "Estou assesso"
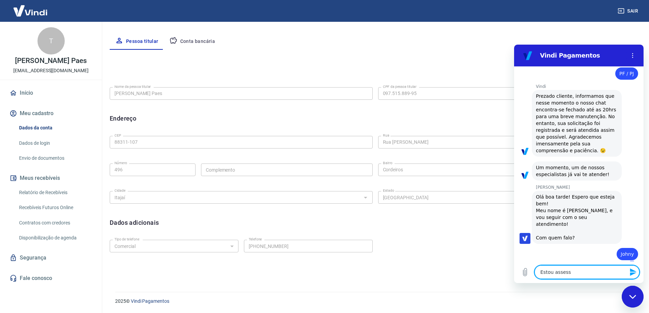
type textarea "x"
type textarea "Estou assessor"
type textarea "x"
type textarea "Estou assessora"
type textarea "x"
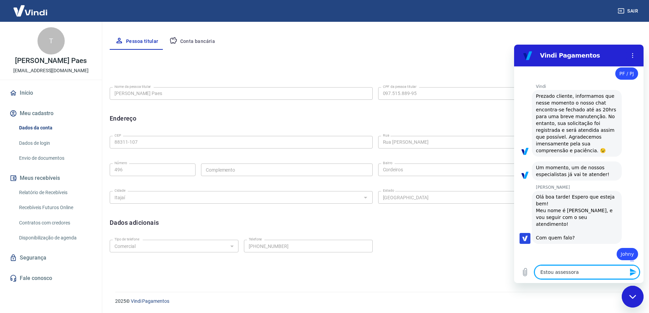
type textarea "Estou assessoran"
type textarea "x"
type textarea "Estou assessorand"
type textarea "x"
type textarea "Estou assessorando"
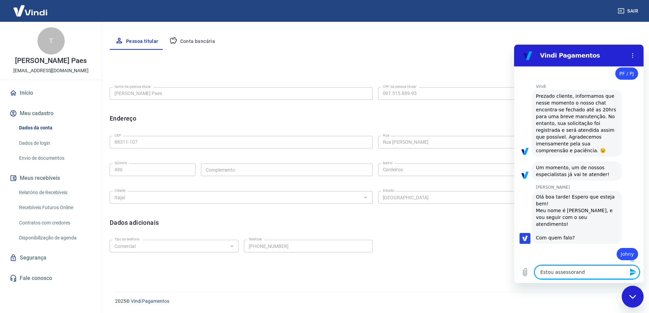
type textarea "x"
type textarea "Estou assessorando"
type textarea "x"
type textarea "Estou assessorando a"
type textarea "x"
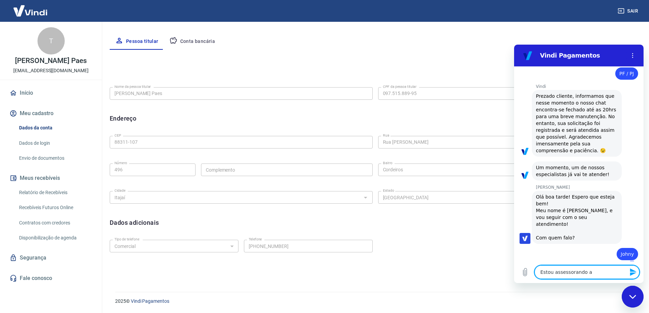
type textarea "Estou assessorando a"
type textarea "x"
type textarea "Estou assessorando a T"
type textarea "x"
type textarea "Estou assessorando a Th"
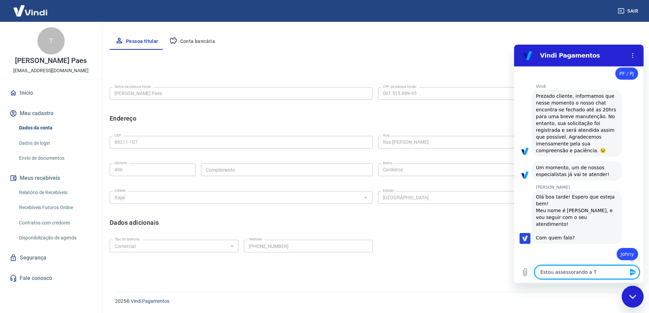
type textarea "x"
type textarea "Estou assessorando a Thu"
type textarea "x"
type textarea "Estou assessorando a Thua"
type textarea "x"
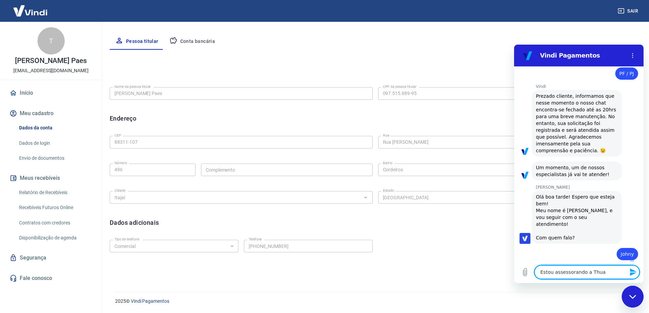
type textarea "Estou assessorando a Thuan"
type textarea "x"
type textarea "Estou assessorando a Thuane"
type textarea "x"
type textarea "Estou assessorando a Thuane"
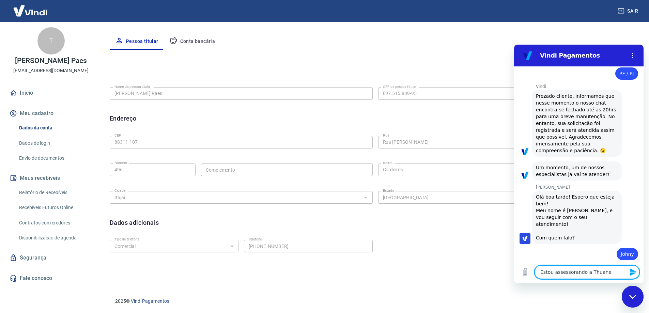
type textarea "x"
type textarea "Estou assessorando a Thuane c"
type textarea "x"
type textarea "Estou assessorando a Thuane co"
type textarea "x"
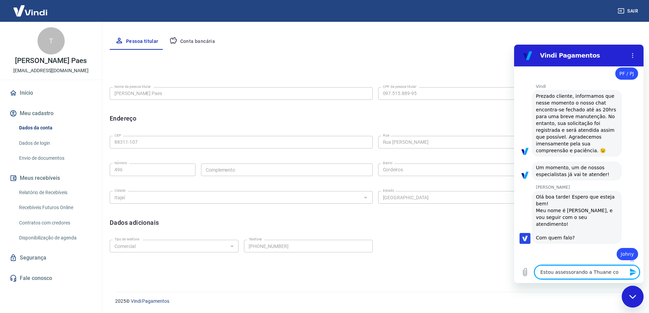
type textarea "Estou assessorando a Thuane com"
type textarea "x"
type textarea "Estou assessorando a Thuane com"
type textarea "x"
type textarea "Estou assessorando a Thuane com a"
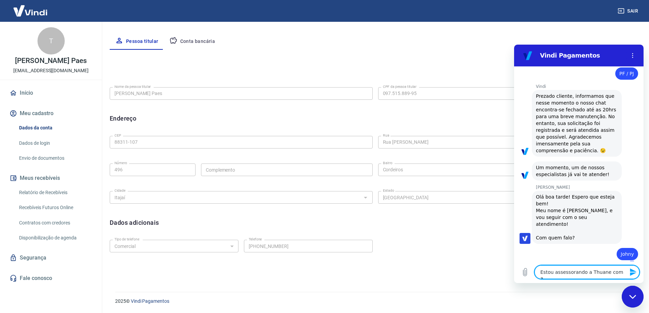
type textarea "x"
type textarea "Estou assessorando a Thuane com as"
type textarea "x"
type textarea "Estou assessorando a Thuane com as"
type textarea "x"
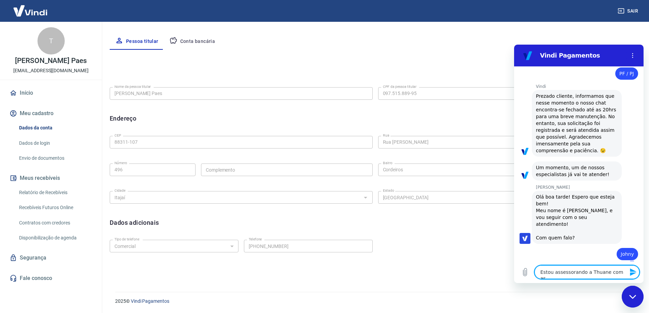
type textarea "Estou assessorando a Thuane com as c"
type textarea "x"
type textarea "Estou assessorando a Thuane com as co"
type textarea "x"
type textarea "Estou assessorando a Thuane com as con"
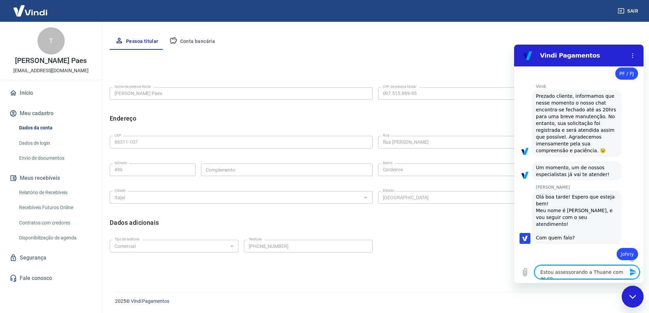
type textarea "x"
type textarea "Estou assessorando a Thuane com as conf"
type textarea "x"
type textarea "Estou assessorando a Thuane com as confi"
type textarea "x"
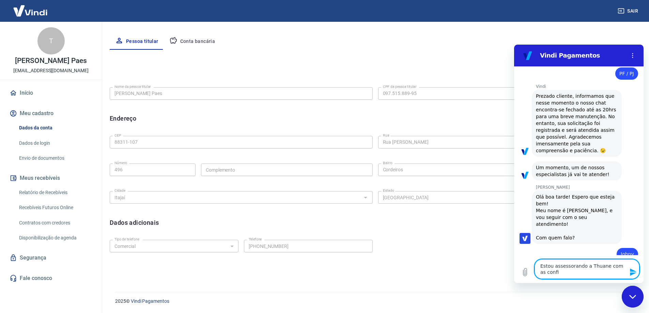
type textarea "Estou assessorando a Thuane com as config"
type textarea "x"
type textarea "Estou assessorando a Thuane com as configu"
type textarea "x"
type textarea "Estou assessorando a Thuane com as configur"
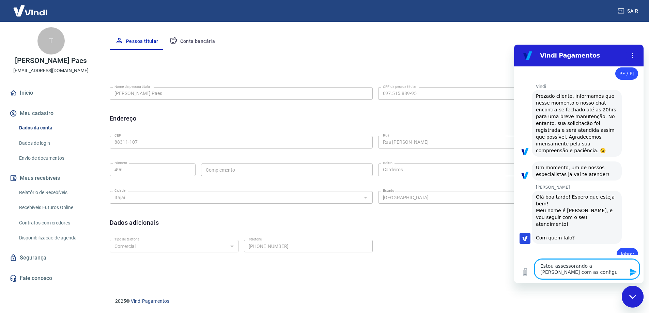
type textarea "x"
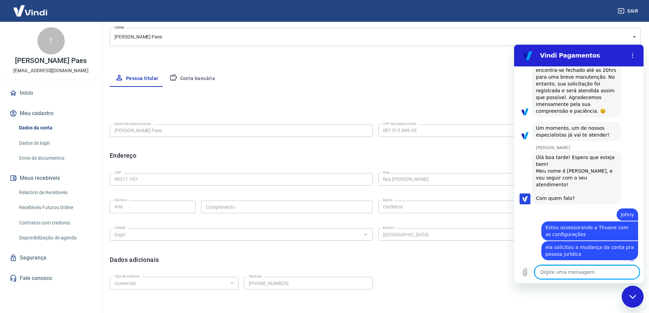
scroll to position [21, 0]
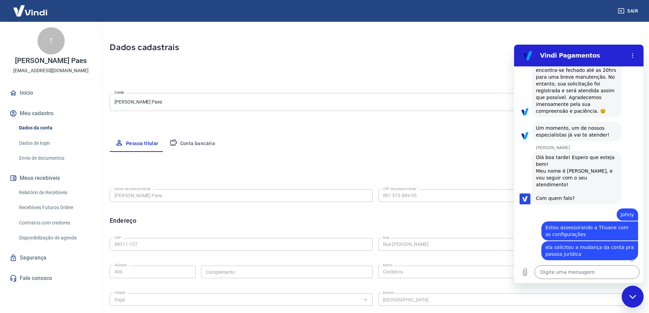
click at [39, 113] on button "Meu cadastro" at bounding box center [50, 113] width 85 height 15
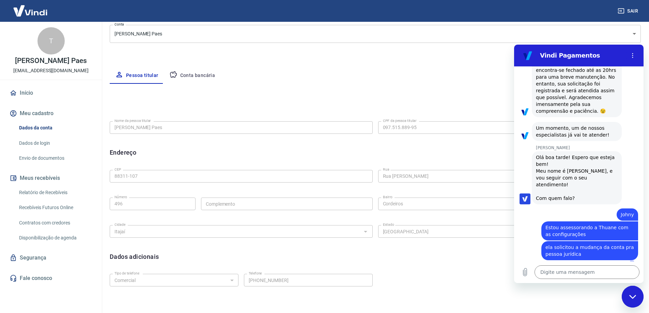
scroll to position [123, 0]
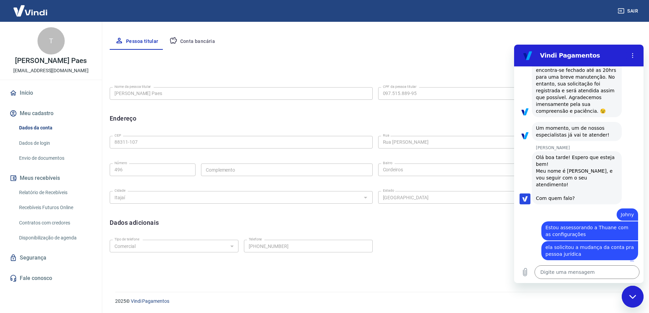
click at [353, 121] on div "Endereço Editar endereço" at bounding box center [375, 118] width 531 height 13
click at [582, 274] on textarea at bounding box center [586, 272] width 105 height 14
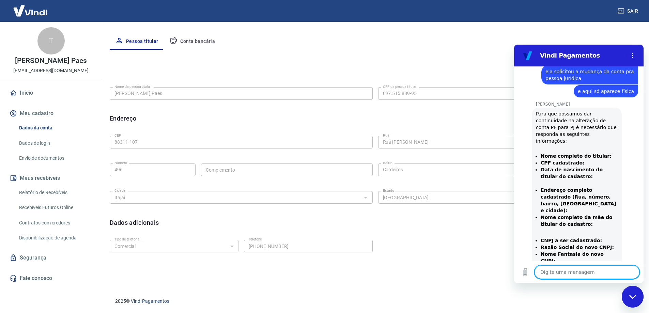
scroll to position [320, 0]
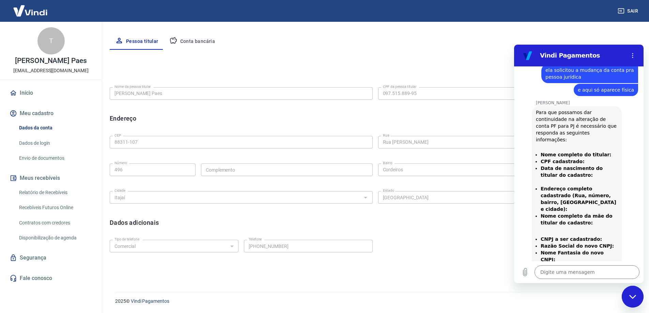
drag, startPoint x: 610, startPoint y: 232, endPoint x: 525, endPoint y: 141, distance: 124.1
click at [525, 141] on div "Nani Venancia Dos Santos diz: Para que possamos dar continuidade na alteração d…" at bounding box center [581, 193] width 124 height 175
copy div "Nome completo do titular: CPF cadastrado: Data de nascimento do titular do cada…"
click at [555, 213] on div "Para que possamos dar continuidade na alteração de conta PF para PJ é necessári…" at bounding box center [577, 193] width 82 height 169
drag, startPoint x: 537, startPoint y: 139, endPoint x: 610, endPoint y: 230, distance: 117.0
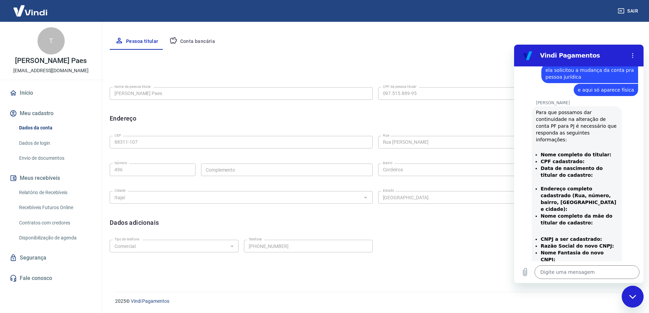
click at [610, 230] on div "Para que possamos dar continuidade na alteração de conta PF para PJ é necessári…" at bounding box center [577, 193] width 82 height 169
copy div "Nome completo do titular: CPF cadastrado: Data de nascimento do titular do cada…"
click at [88, 171] on div "Sair T Thuane Silva Paes contato@adoreshoes.com.br Início Meu cadastro Dados da…" at bounding box center [324, 33] width 649 height 313
click at [367, 172] on div "CEP 88311-107 CEP Rua Rua João Emiliano da Silva Rua Número 496 Número Compleme…" at bounding box center [375, 169] width 531 height 72
click at [564, 213] on strong "Nome completo da mãe do titular do cadastro:" at bounding box center [577, 219] width 72 height 12
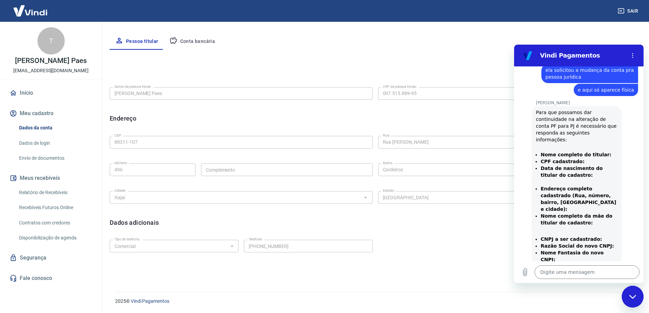
drag, startPoint x: 584, startPoint y: 203, endPoint x: 534, endPoint y: 197, distance: 50.4
click at [534, 197] on div "Nani Venancia Dos Santos diz: Para que possamos dar continuidade na alteração d…" at bounding box center [577, 193] width 90 height 174
click at [573, 272] on textarea at bounding box center [586, 272] width 105 height 14
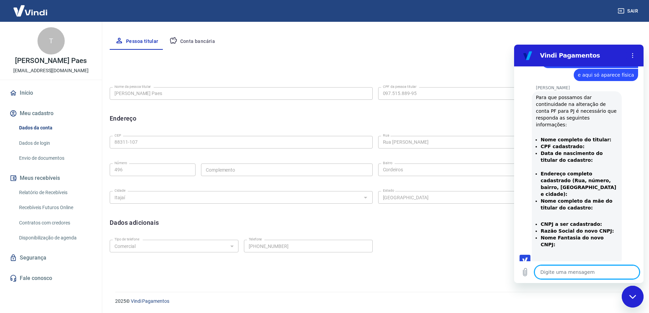
scroll to position [337, 0]
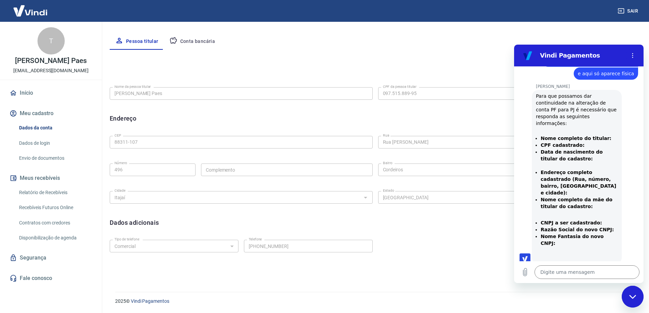
click at [394, 68] on div "Editar nome" at bounding box center [375, 69] width 531 height 13
click at [566, 275] on textarea at bounding box center [586, 272] width 105 height 14
paste textarea "Thuane Silva Paes CPF: 097.515.889-95 Data de nascimento 30/09/1997 Rua João Em…"
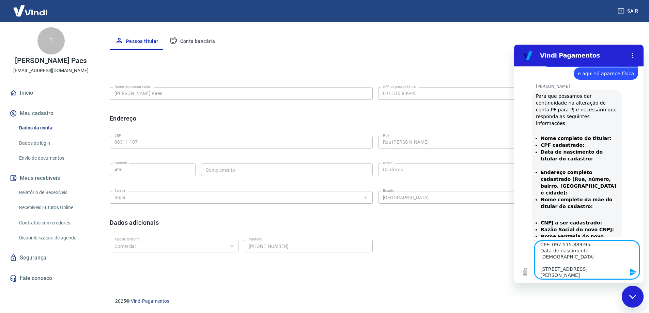
scroll to position [3, 0]
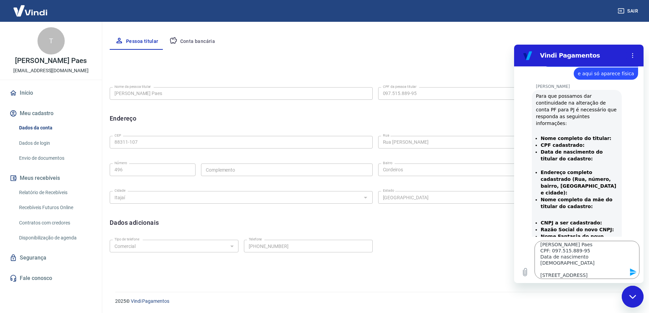
drag, startPoint x: 610, startPoint y: 217, endPoint x: 529, endPoint y: 125, distance: 122.6
click at [529, 125] on div "Nani Venancia Dos Santos diz: Para que possamos dar continuidade na alteração d…" at bounding box center [581, 176] width 124 height 175
copy div "Nome completo do titular: CPF cadastrado: Data de nascimento do titular do cada…"
click at [565, 266] on textarea "Thuane Silva Paes CPF: 097.515.889-95 Data de nascimento 30/09/1997 Rua João Em…" at bounding box center [586, 260] width 105 height 38
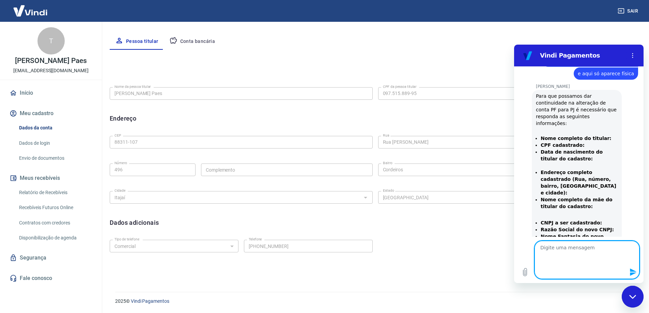
scroll to position [0, 0]
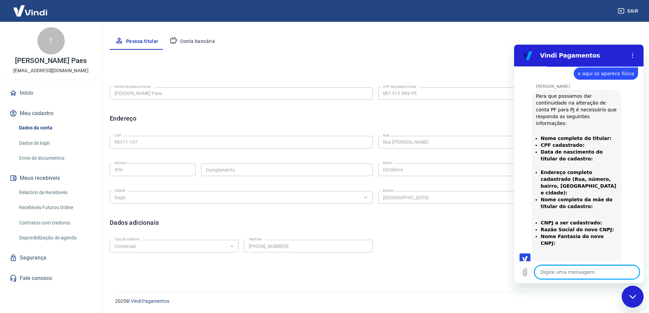
click at [573, 272] on textarea at bounding box center [586, 272] width 105 height 14
paste textarea "Nome completo do titular: Thuane Silva Paes CPF cadastrado: 097.515.889-95 Data…"
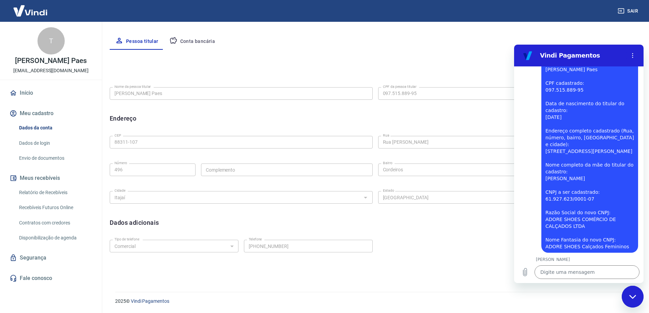
scroll to position [563, 0]
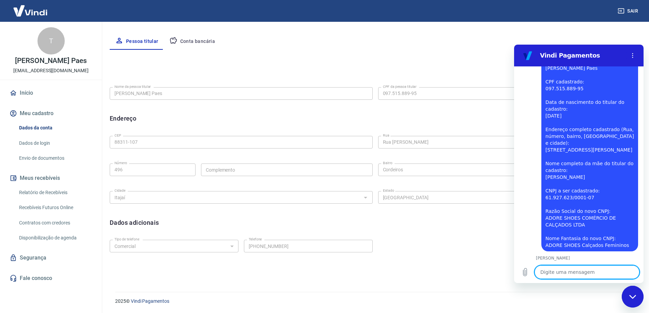
click at [574, 271] on textarea at bounding box center [586, 272] width 105 height 14
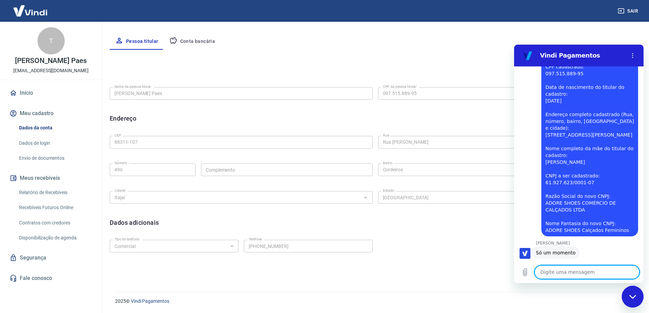
scroll to position [579, 0]
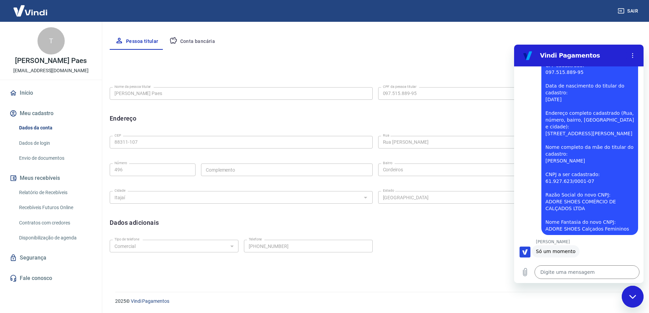
click at [49, 207] on link "Recebíveis Futuros Online" at bounding box center [54, 208] width 77 height 14
click at [564, 274] on textarea at bounding box center [586, 272] width 105 height 14
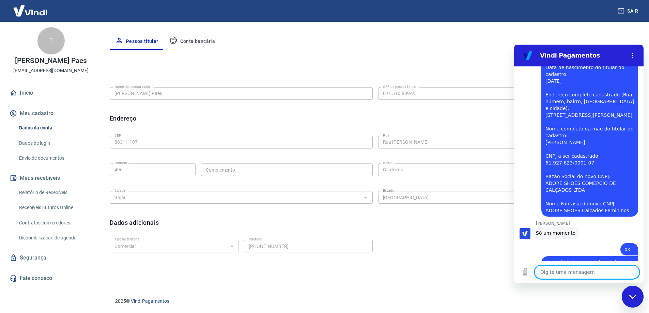
scroll to position [599, 0]
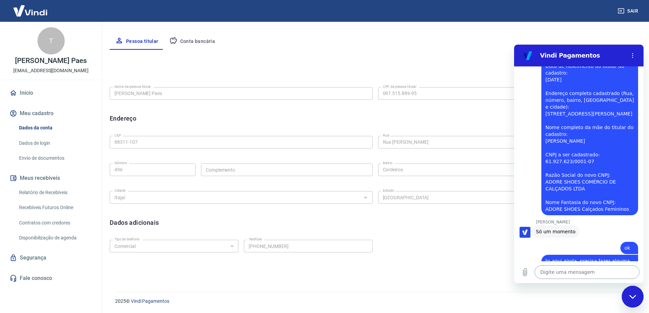
click at [588, 276] on textarea at bounding box center [586, 272] width 105 height 14
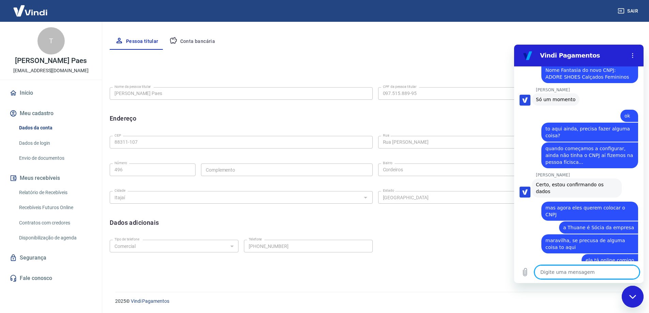
scroll to position [733, 0]
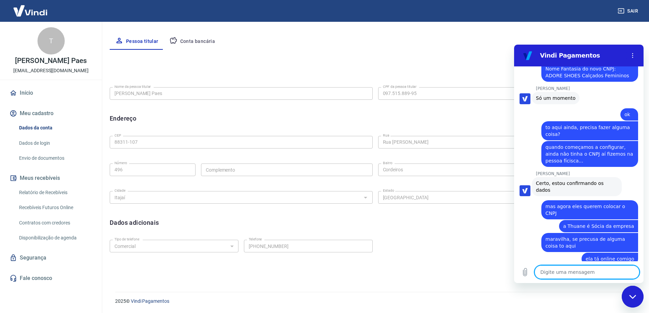
click at [553, 268] on textarea at bounding box center [586, 272] width 105 height 14
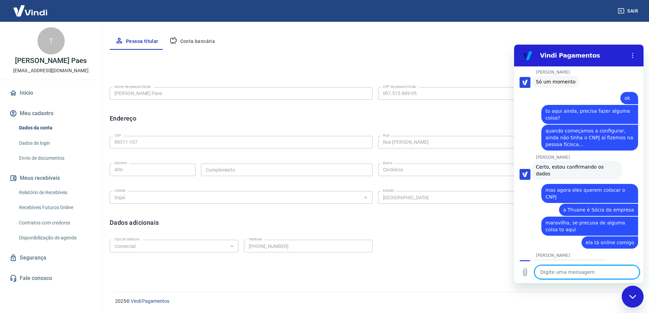
scroll to position [785, 0]
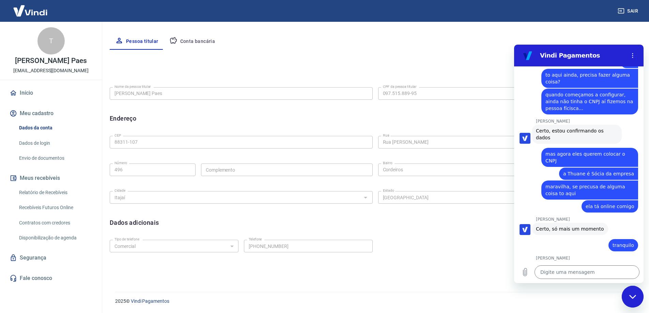
drag, startPoint x: 605, startPoint y: 249, endPoint x: 530, endPoint y: 234, distance: 77.1
click at [530, 261] on div "Nani Venancia Dos Santos diz: Fizemos o pedido de alteração com sucesso, agora …" at bounding box center [581, 277] width 124 height 33
click at [562, 271] on textarea at bounding box center [586, 272] width 105 height 14
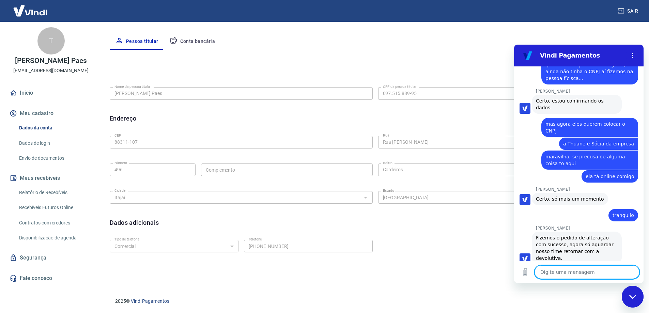
scroll to position [814, 0]
click at [574, 142] on span "a Thuane é Sócia da empresa" at bounding box center [598, 144] width 71 height 5
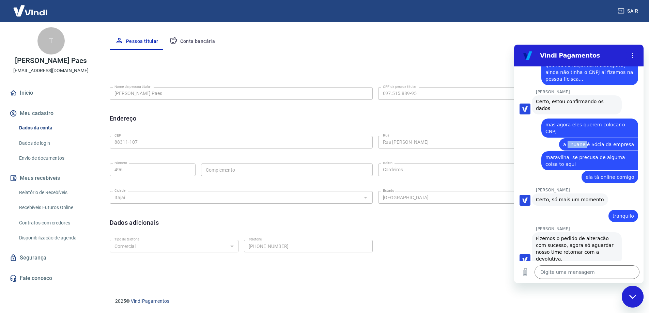
click at [574, 142] on span "a Thuane é Sócia da empresa" at bounding box center [598, 144] width 71 height 5
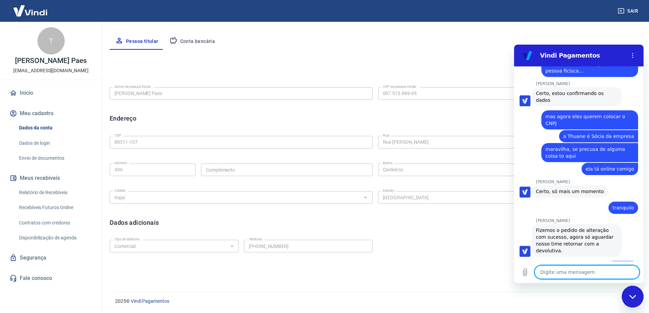
scroll to position [824, 0]
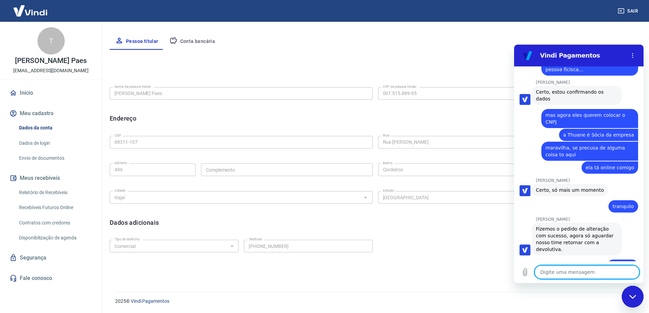
click at [573, 272] on textarea at bounding box center [586, 272] width 105 height 14
click at [635, 297] on icon "Fechar janela de mensagens" at bounding box center [632, 297] width 7 height 4
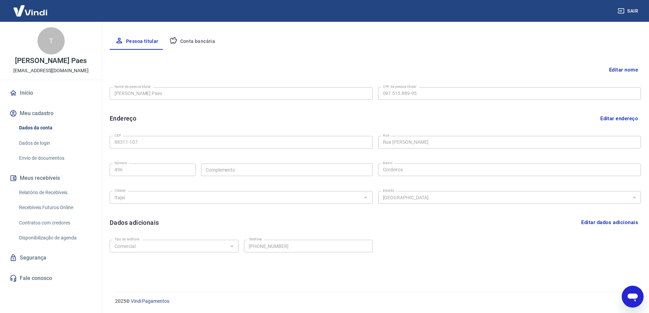
click at [423, 36] on div "Pessoa titular Conta bancária" at bounding box center [375, 41] width 531 height 16
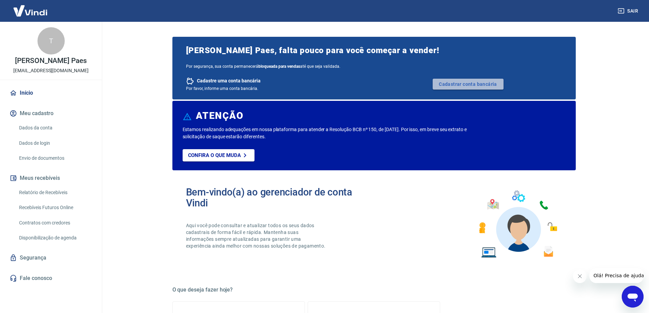
click at [455, 81] on link "Cadastrar conta bancária" at bounding box center [468, 84] width 71 height 11
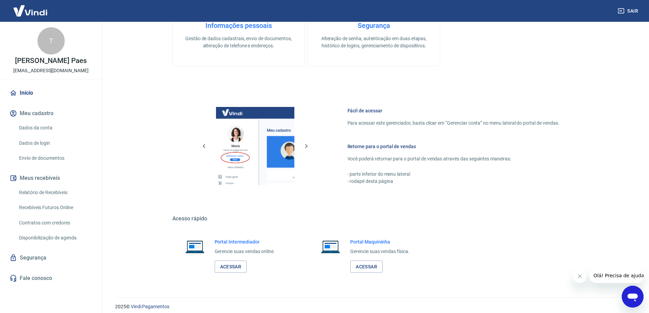
scroll to position [353, 0]
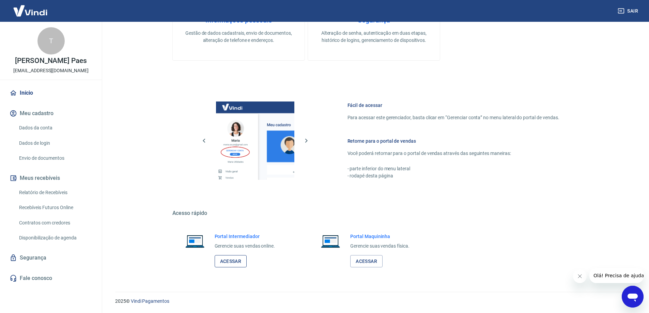
click at [232, 261] on link "Acessar" at bounding box center [231, 261] width 32 height 13
click at [233, 262] on link "Acessar" at bounding box center [231, 261] width 32 height 13
